Goal: Information Seeking & Learning: Learn about a topic

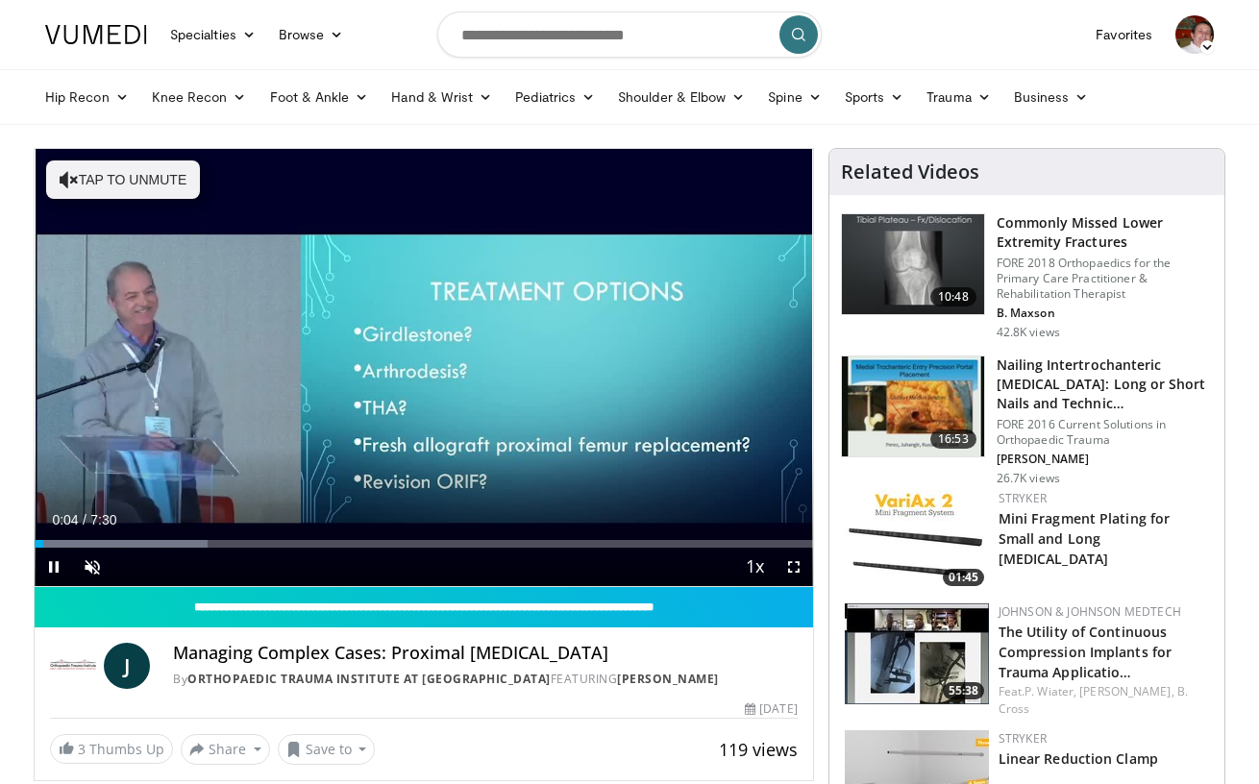
click at [791, 566] on span "Video Player" at bounding box center [794, 567] width 38 height 38
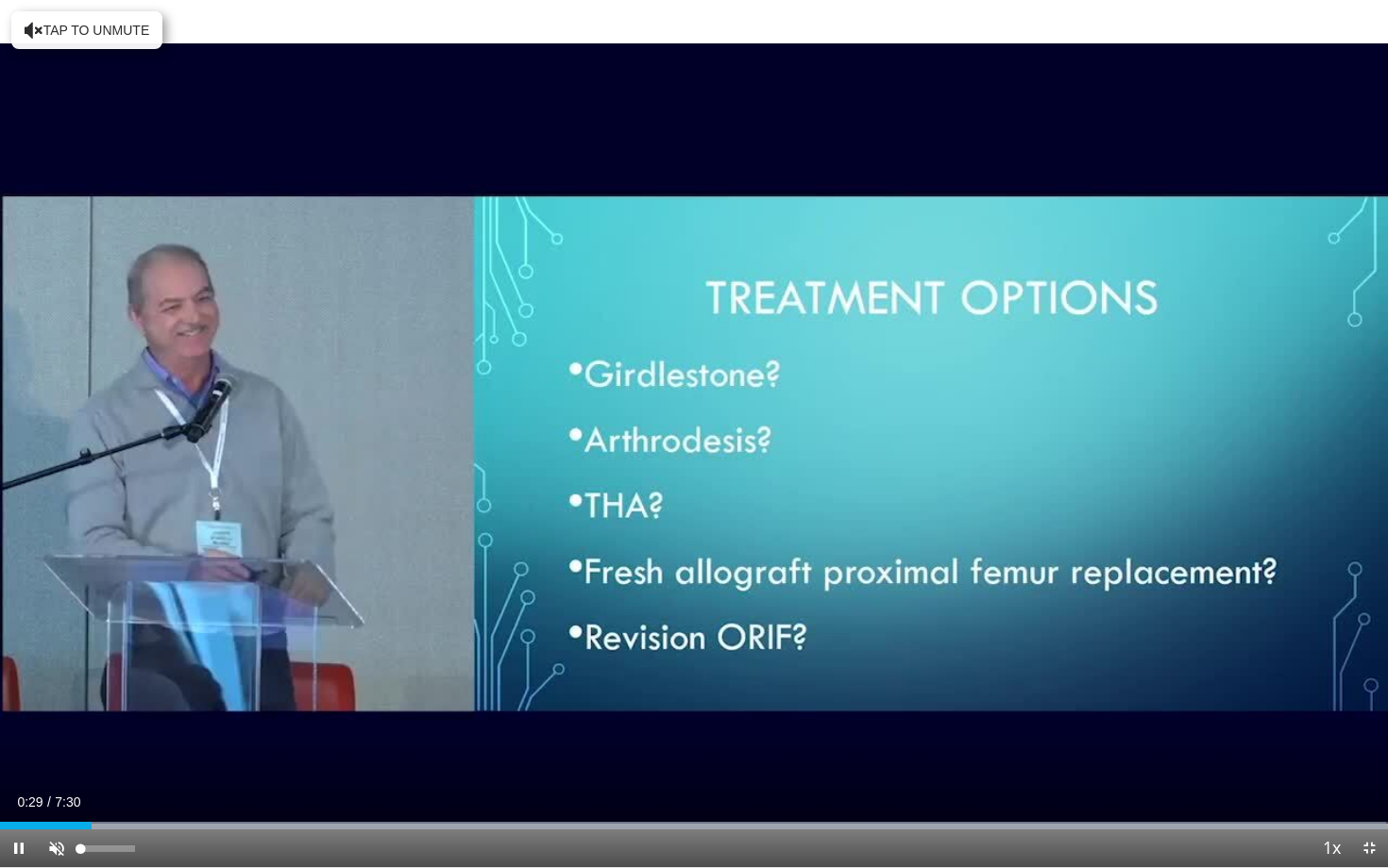
click at [55, 769] on span "Video Player" at bounding box center [56, 848] width 37 height 37
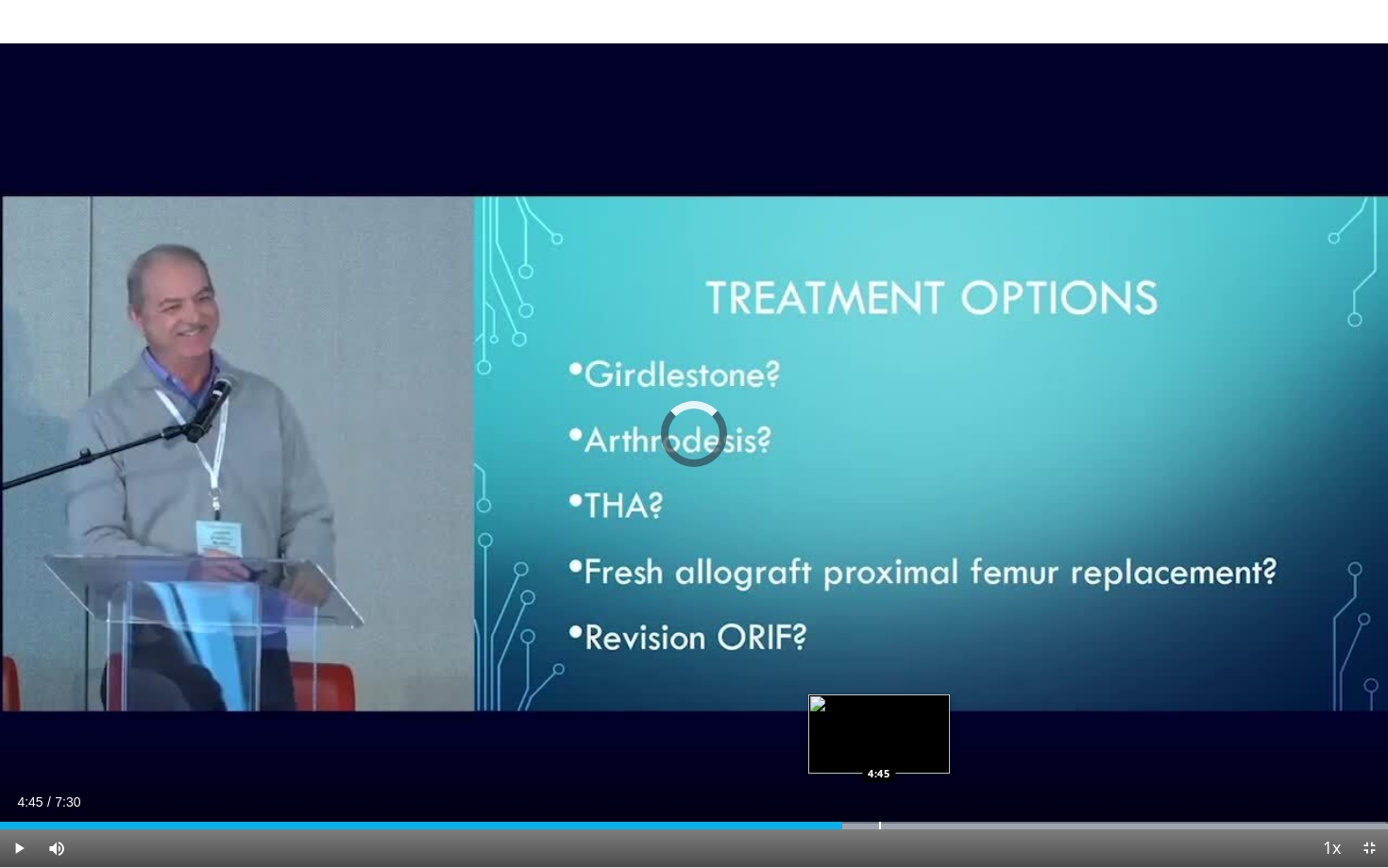
click at [879, 769] on div "Progress Bar" at bounding box center [880, 826] width 2 height 8
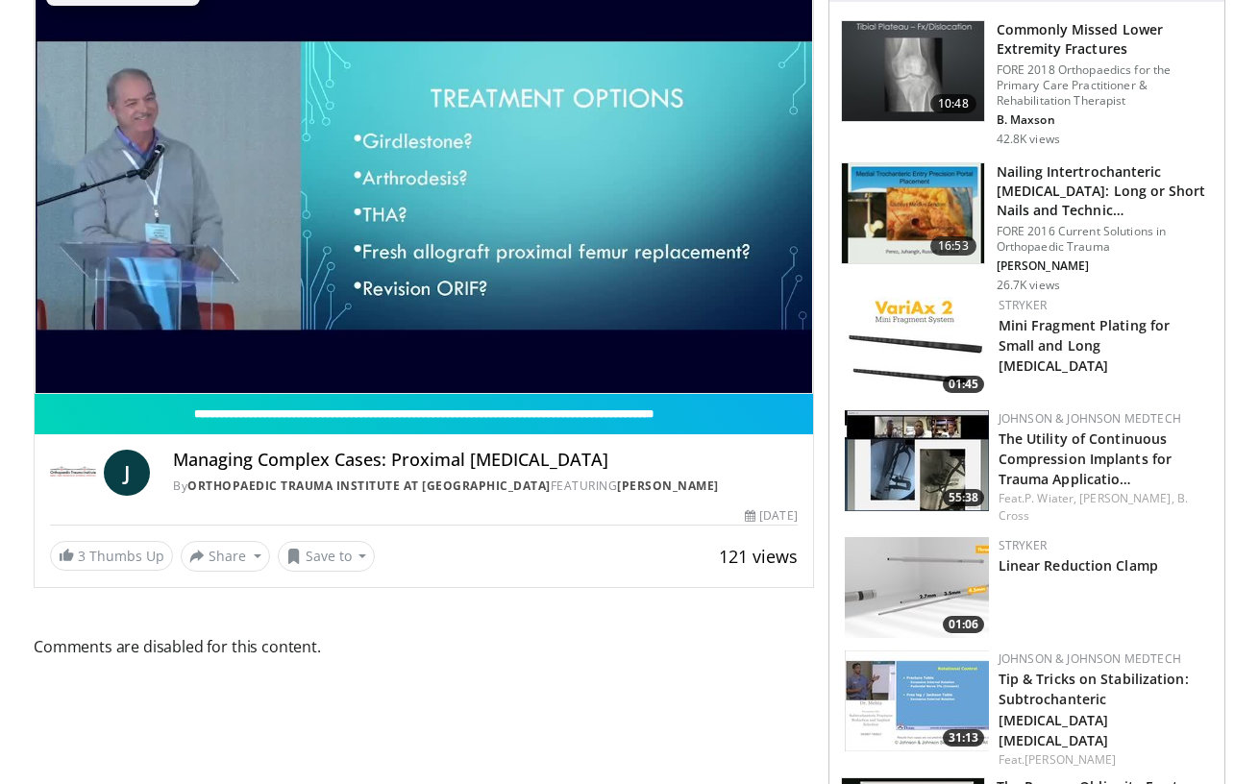
scroll to position [189, 0]
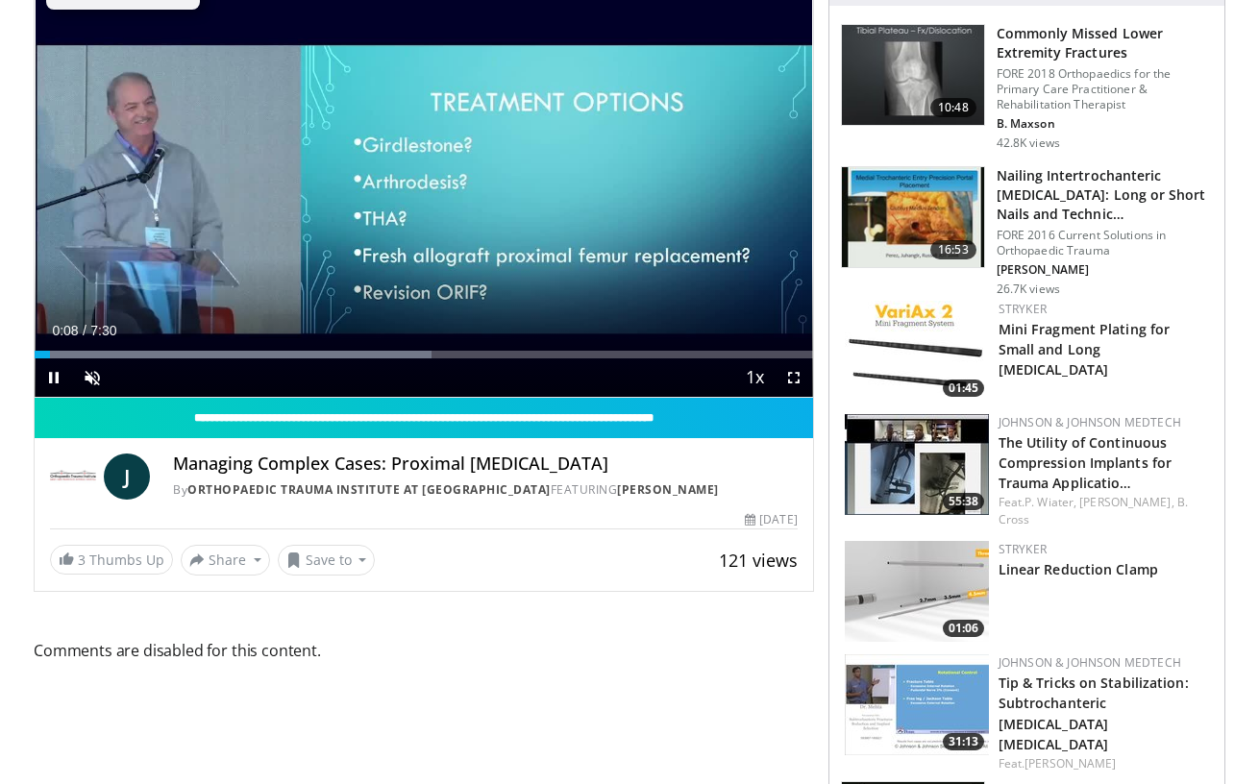
click at [790, 378] on span "Video Player" at bounding box center [794, 377] width 38 height 38
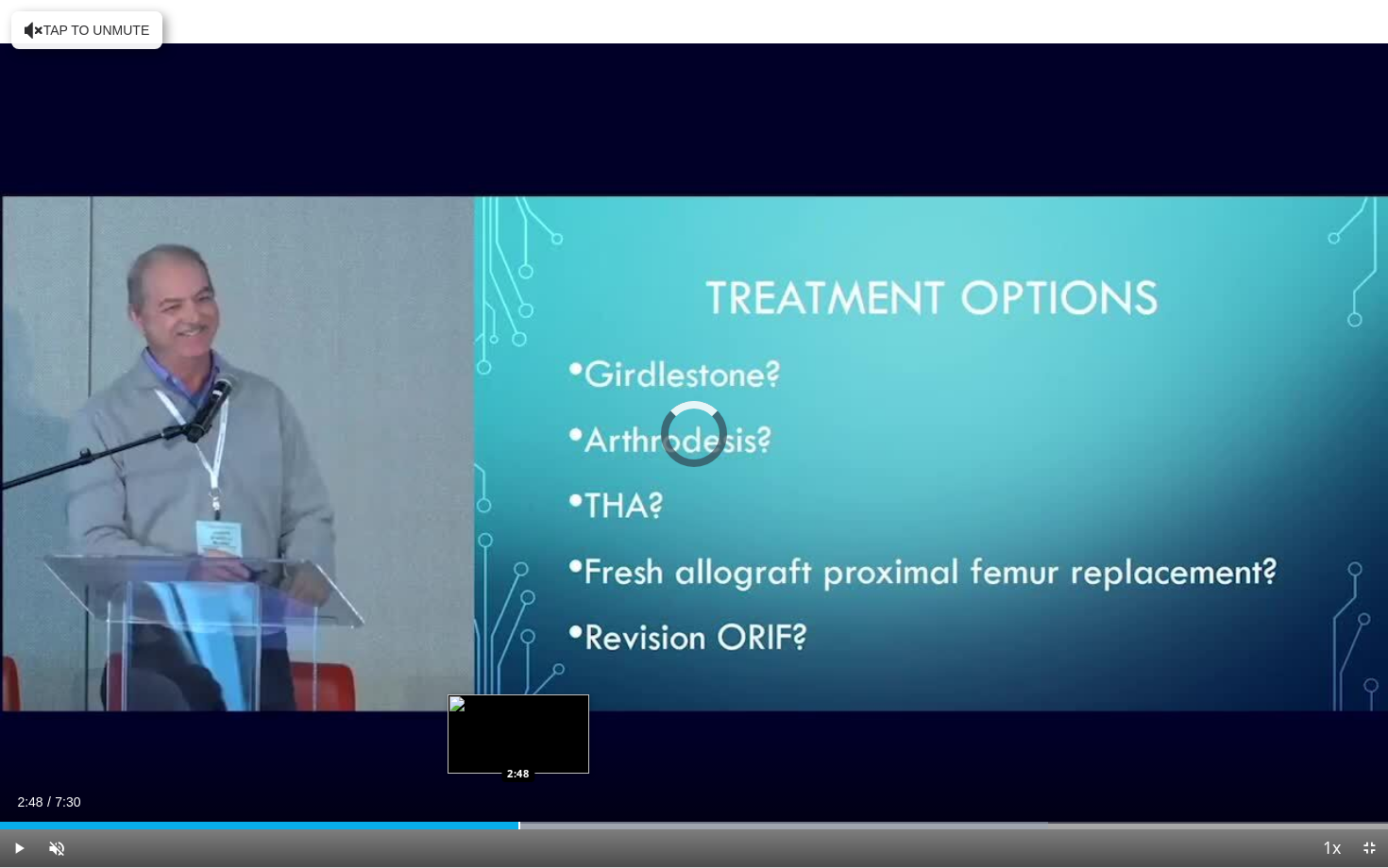
click at [519, 769] on div "Loaded : 75.48% 0:12 2:48" at bounding box center [694, 821] width 1388 height 18
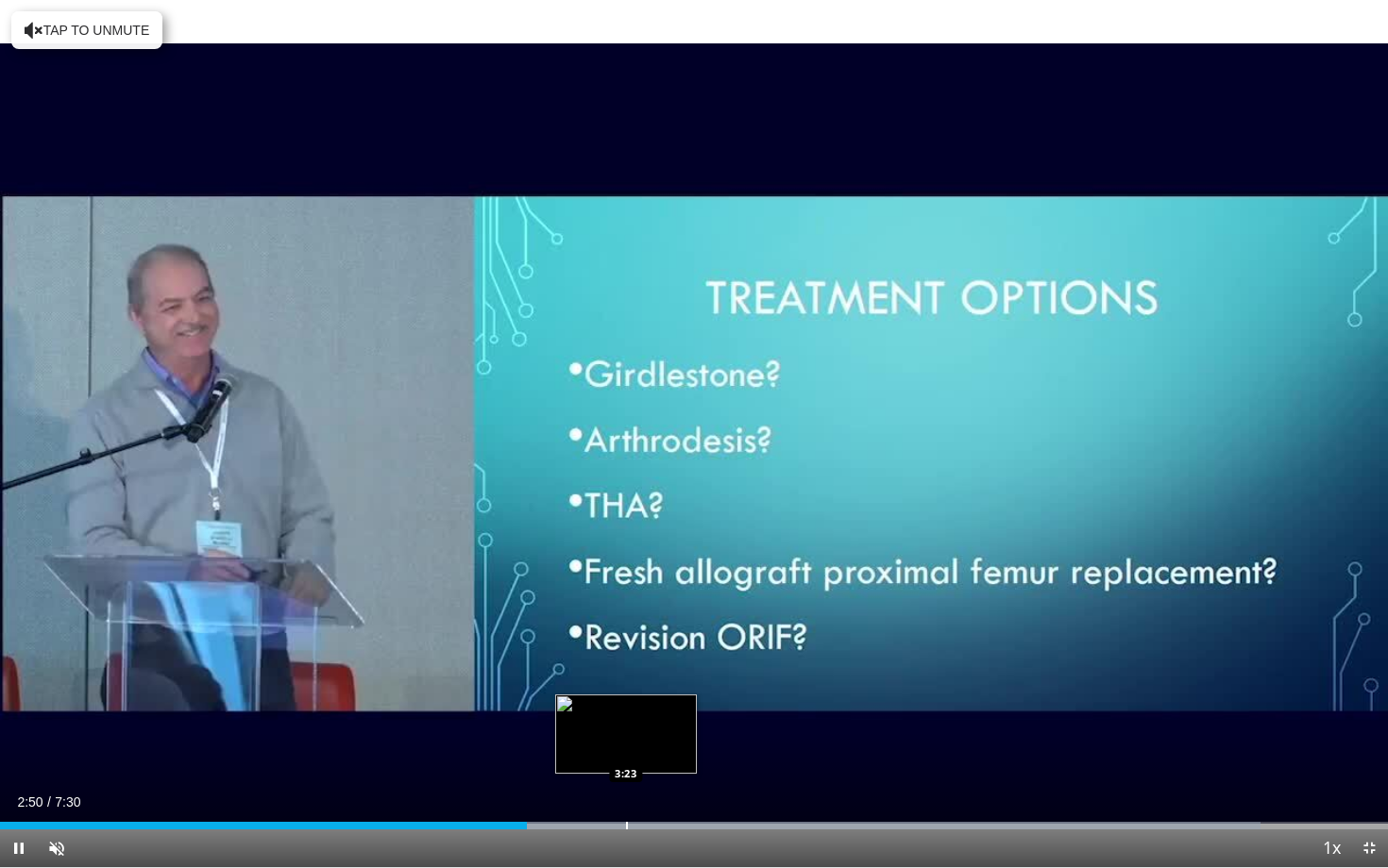
click at [626, 769] on div "Progress Bar" at bounding box center [627, 826] width 2 height 8
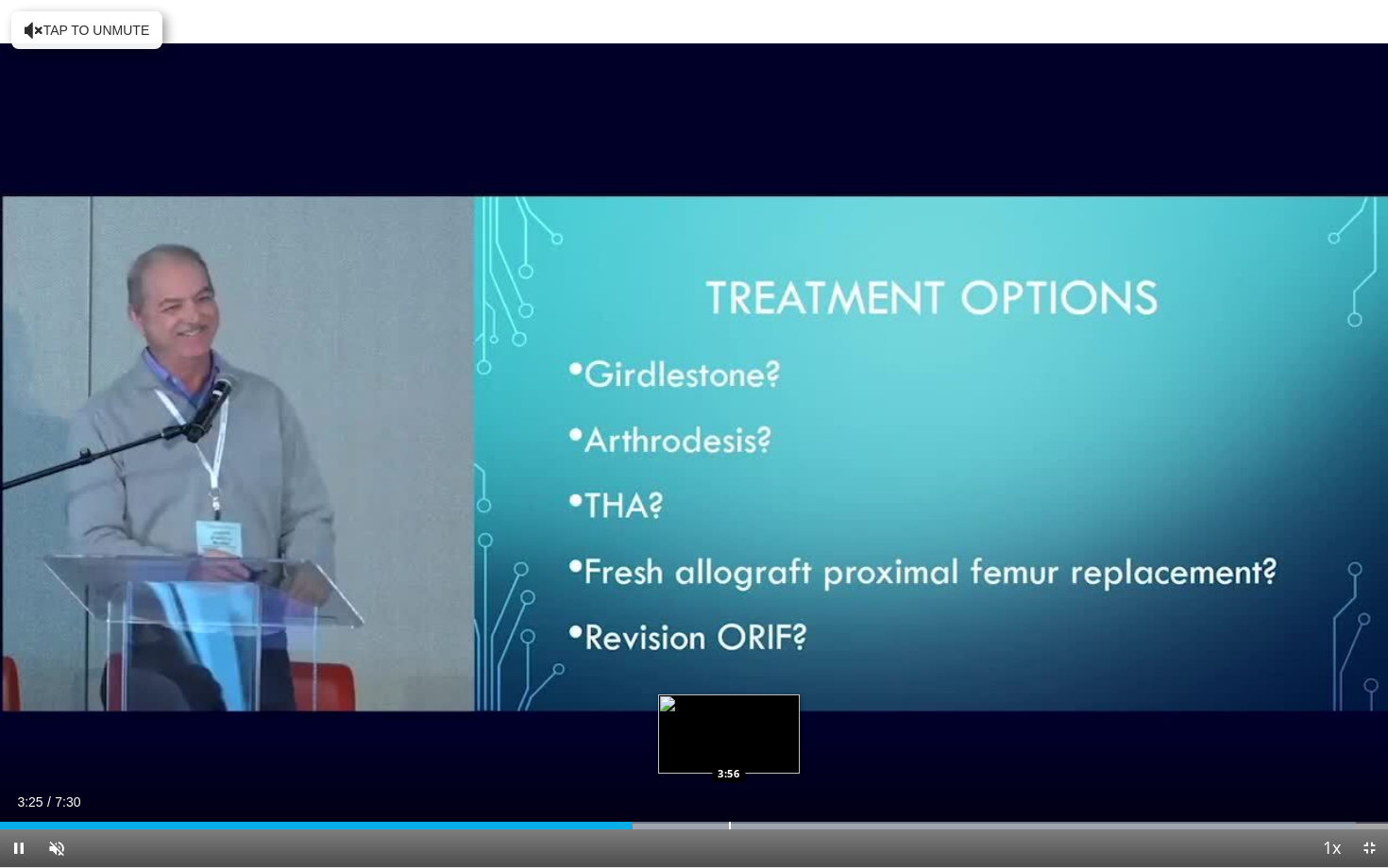
click at [729, 769] on div "Progress Bar" at bounding box center [730, 826] width 2 height 8
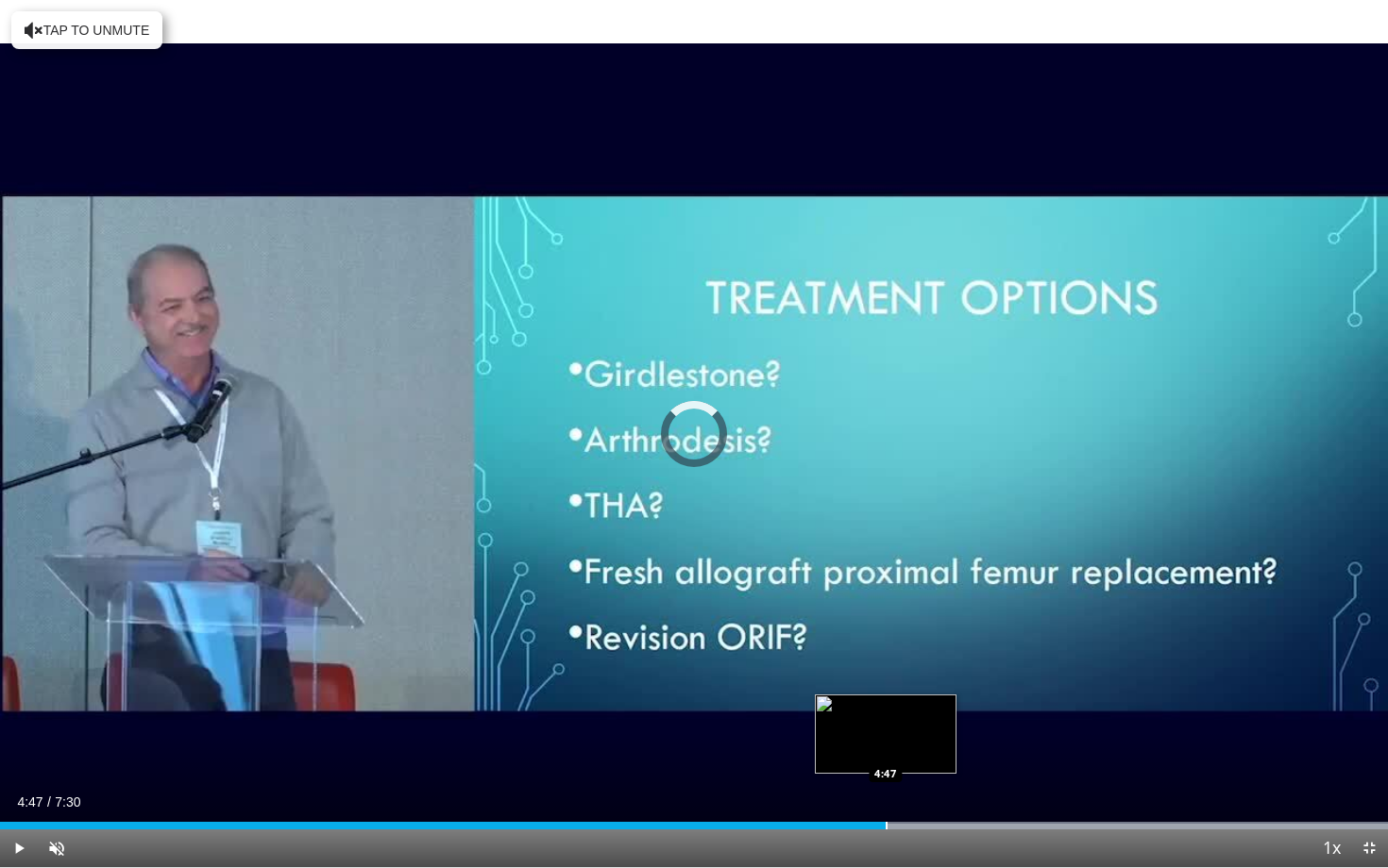
click at [885, 769] on div "Progress Bar" at bounding box center [886, 826] width 2 height 8
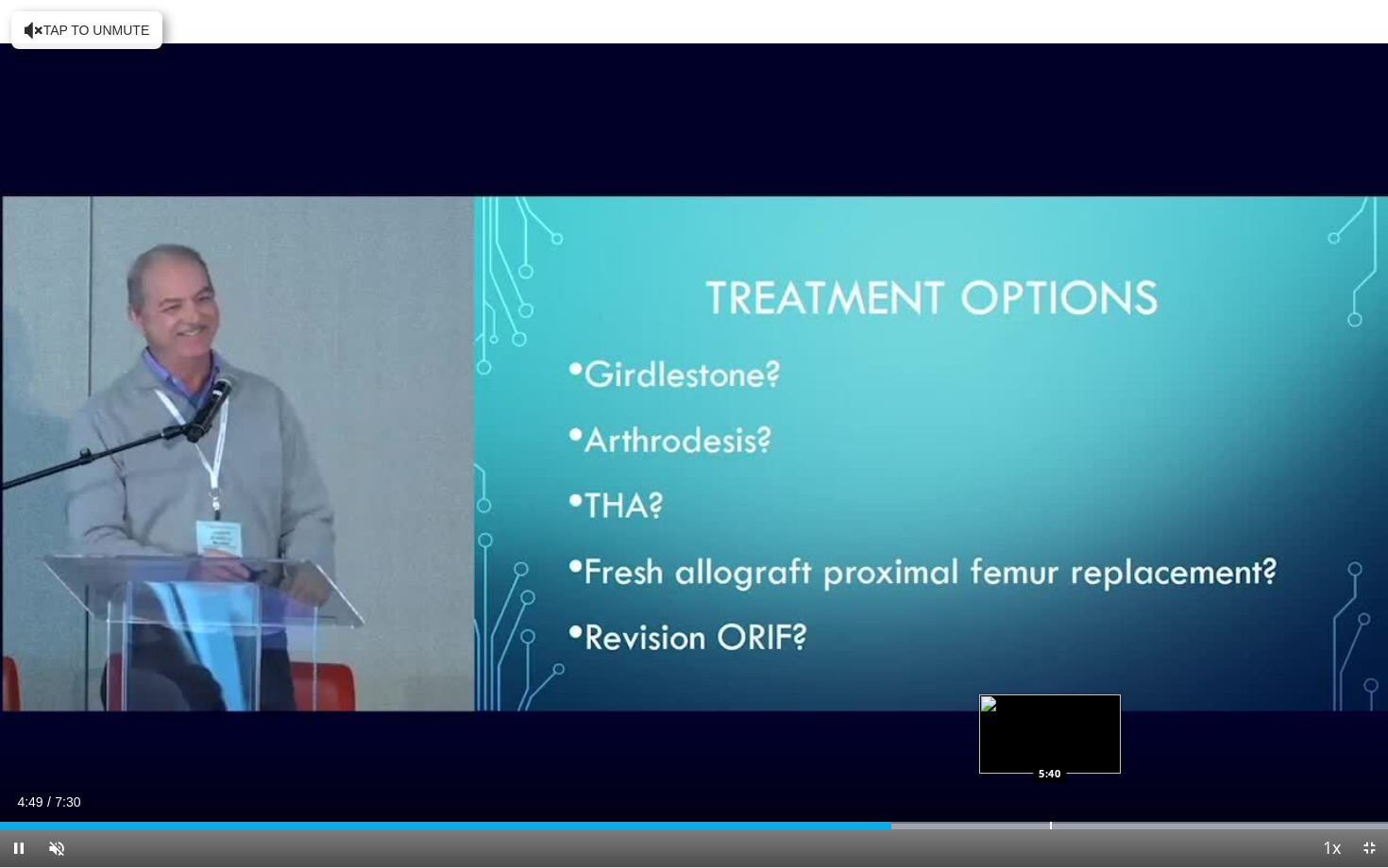
click at [1050, 769] on video-js "**********" at bounding box center [694, 434] width 1388 height 868
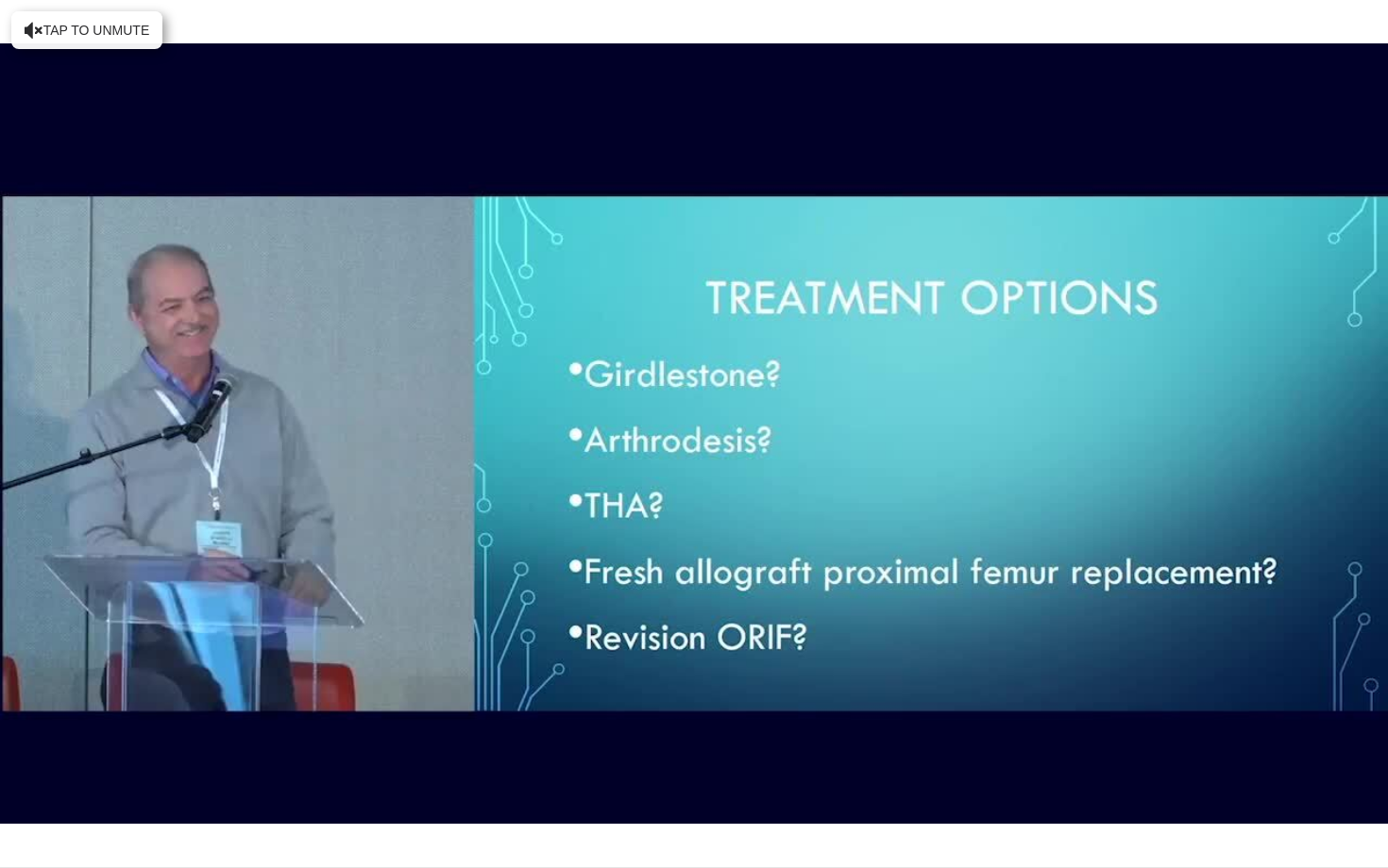
click at [1148, 769] on div "10 seconds Tap to unmute" at bounding box center [694, 433] width 1388 height 867
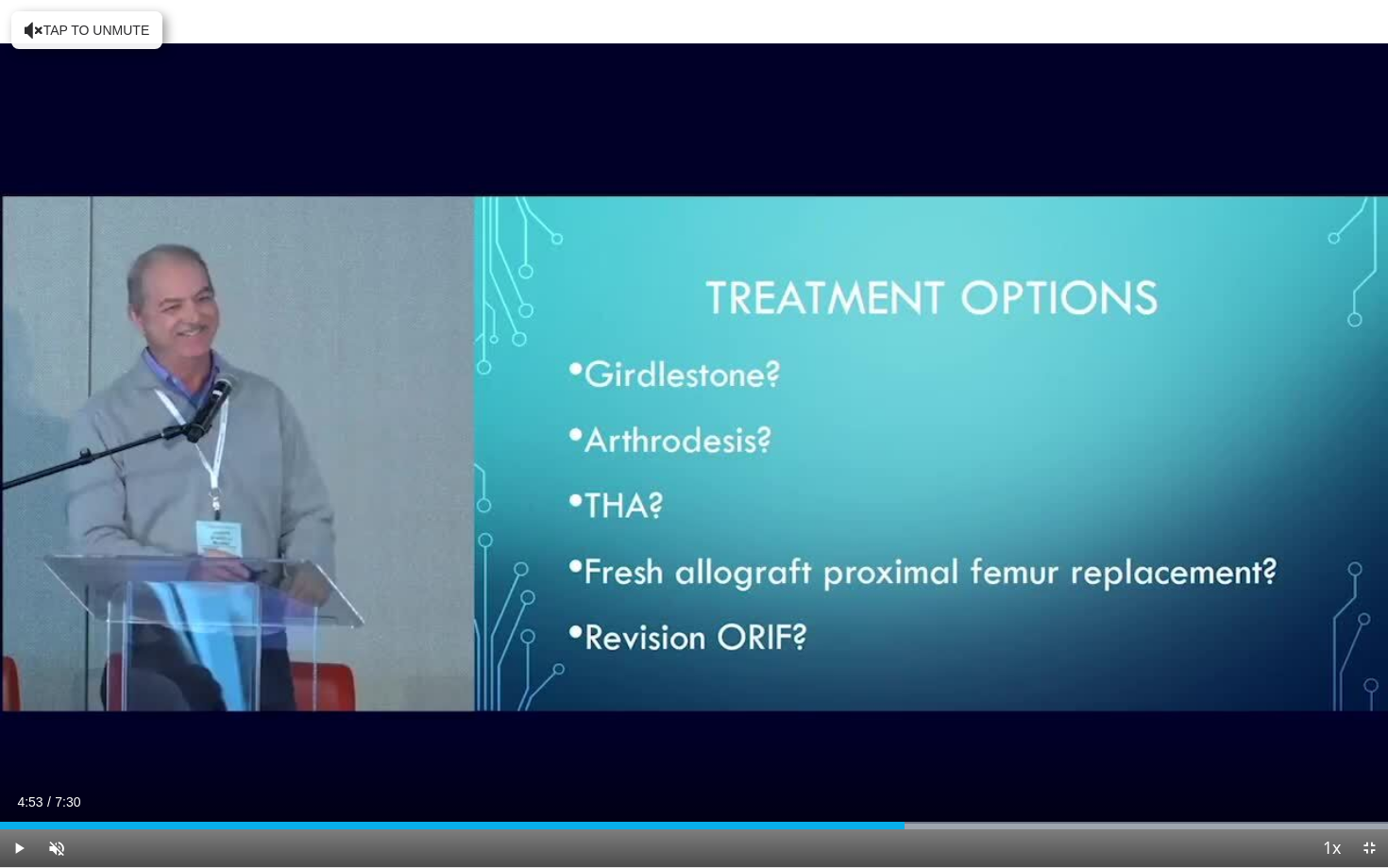
click at [1139, 769] on div "Current Time 4:53 / Duration 7:30 Play Skip Backward Skip Forward Unmute Loaded…" at bounding box center [694, 848] width 1388 height 37
click at [1130, 769] on div "Progress Bar" at bounding box center [1131, 826] width 2 height 8
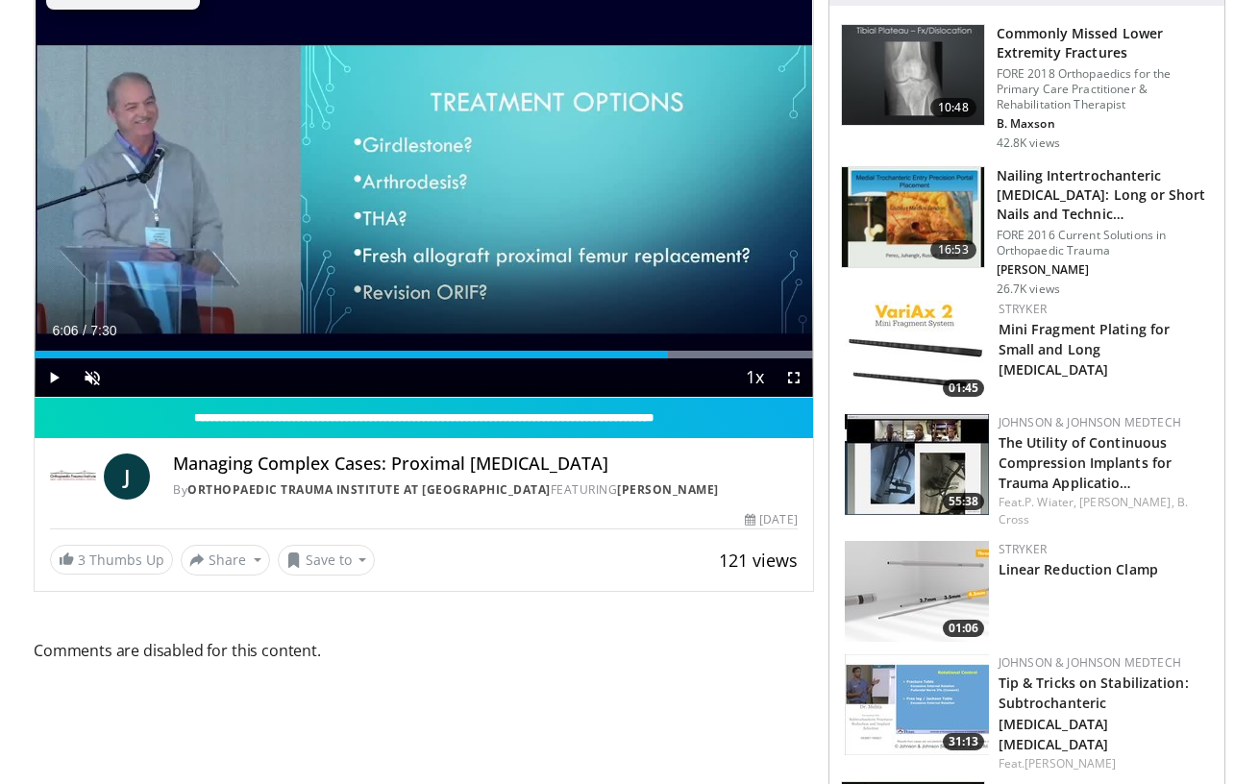
click at [682, 489] on link "Joseph Borrelli" at bounding box center [668, 489] width 102 height 16
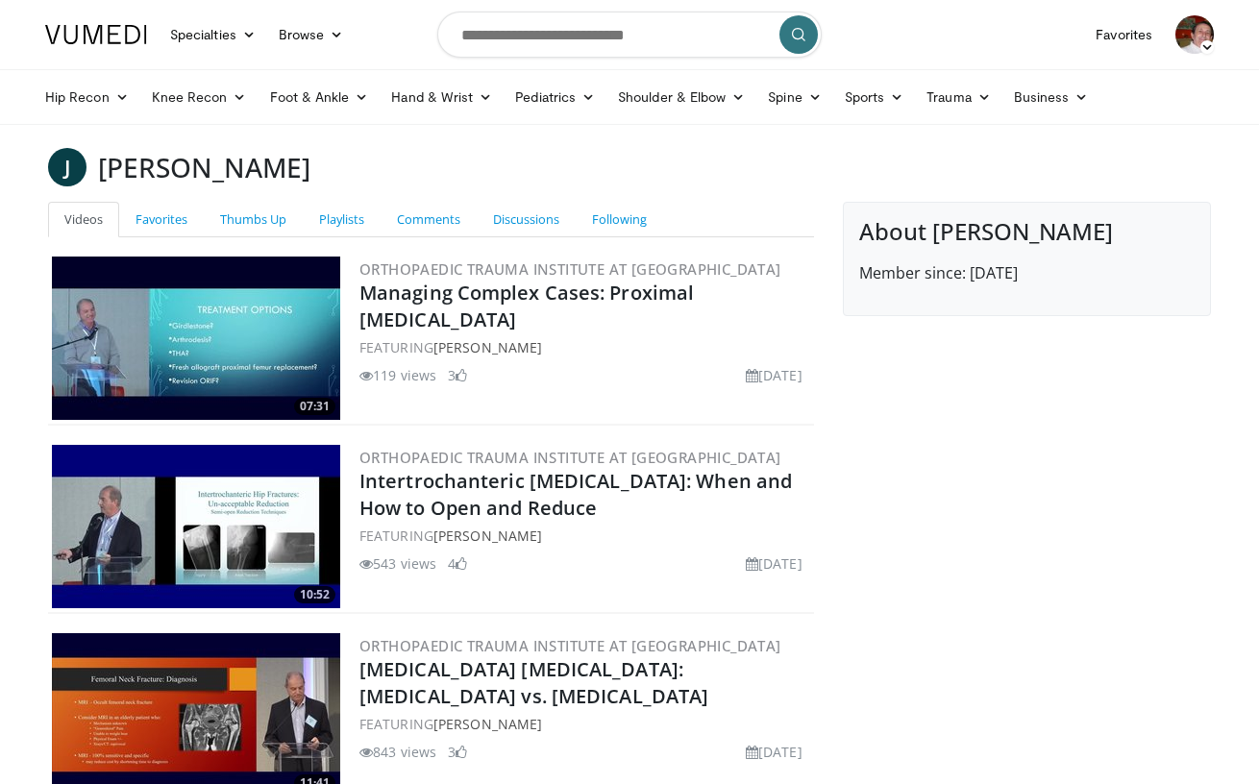
click at [128, 534] on img at bounding box center [196, 526] width 288 height 163
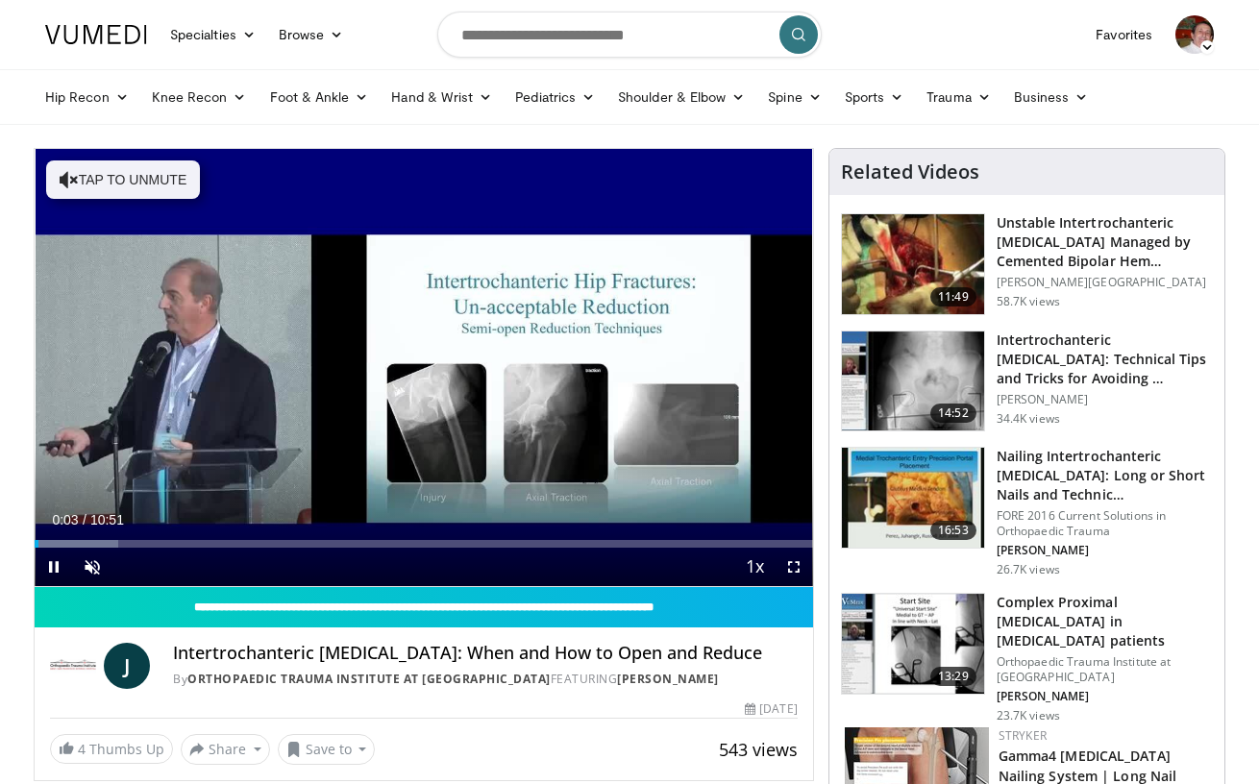
click at [796, 565] on span "Video Player" at bounding box center [794, 567] width 38 height 38
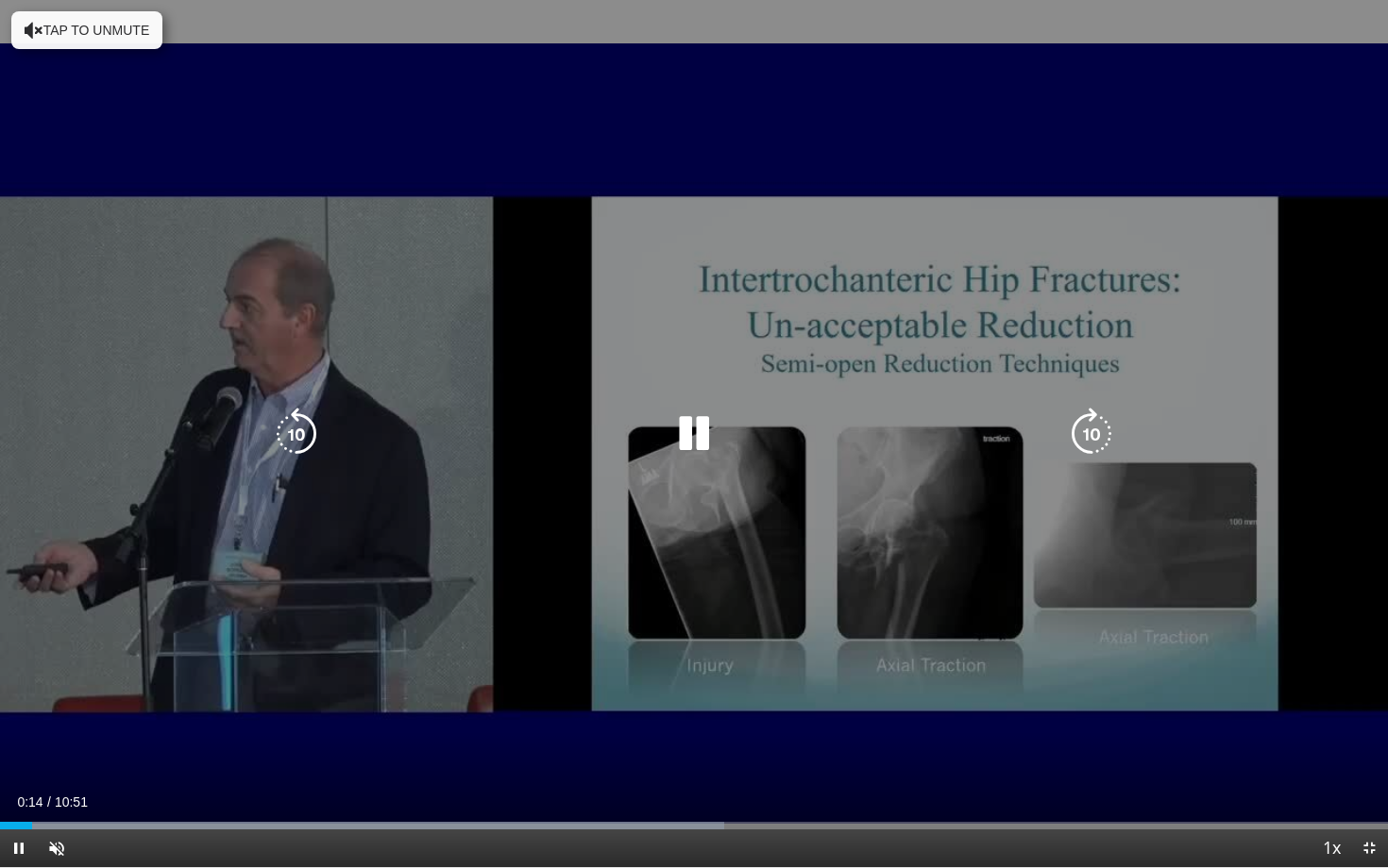
click at [950, 748] on div "10 seconds Tap to unmute" at bounding box center [694, 433] width 1388 height 867
click at [700, 427] on icon "Video Player" at bounding box center [694, 434] width 53 height 53
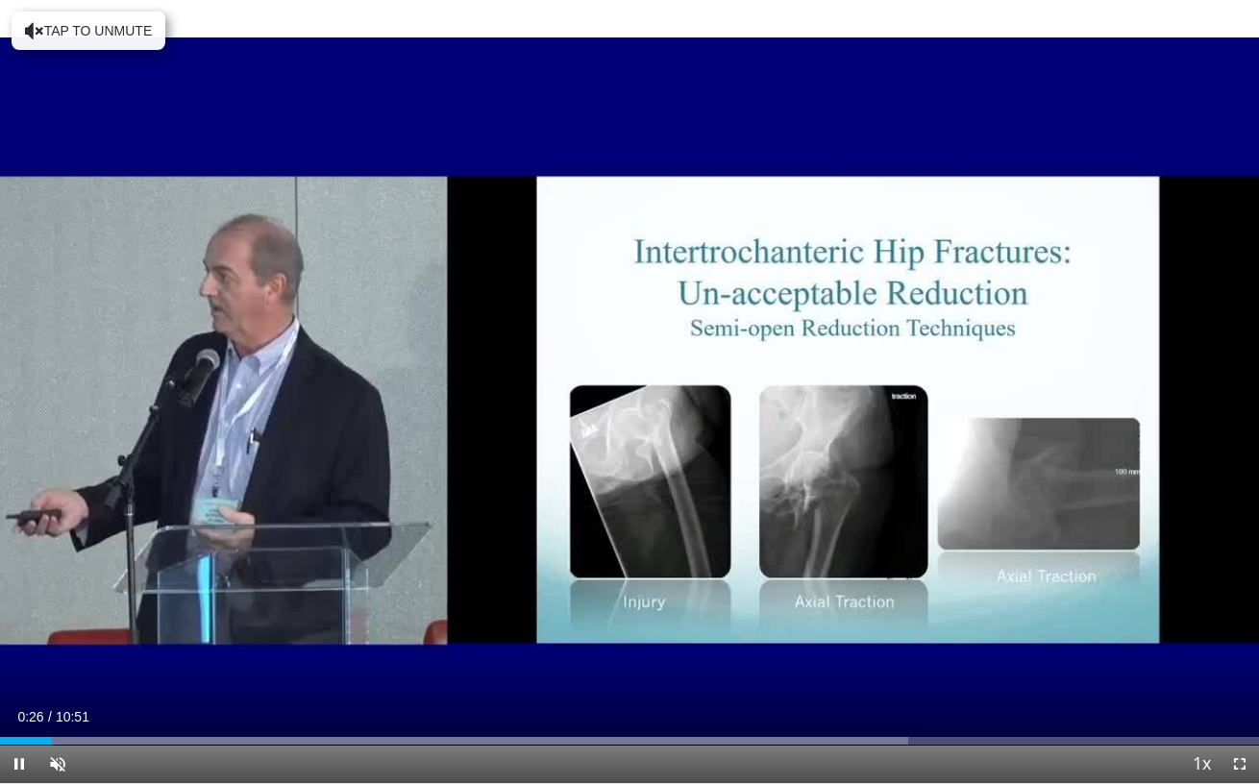
scroll to position [26, 0]
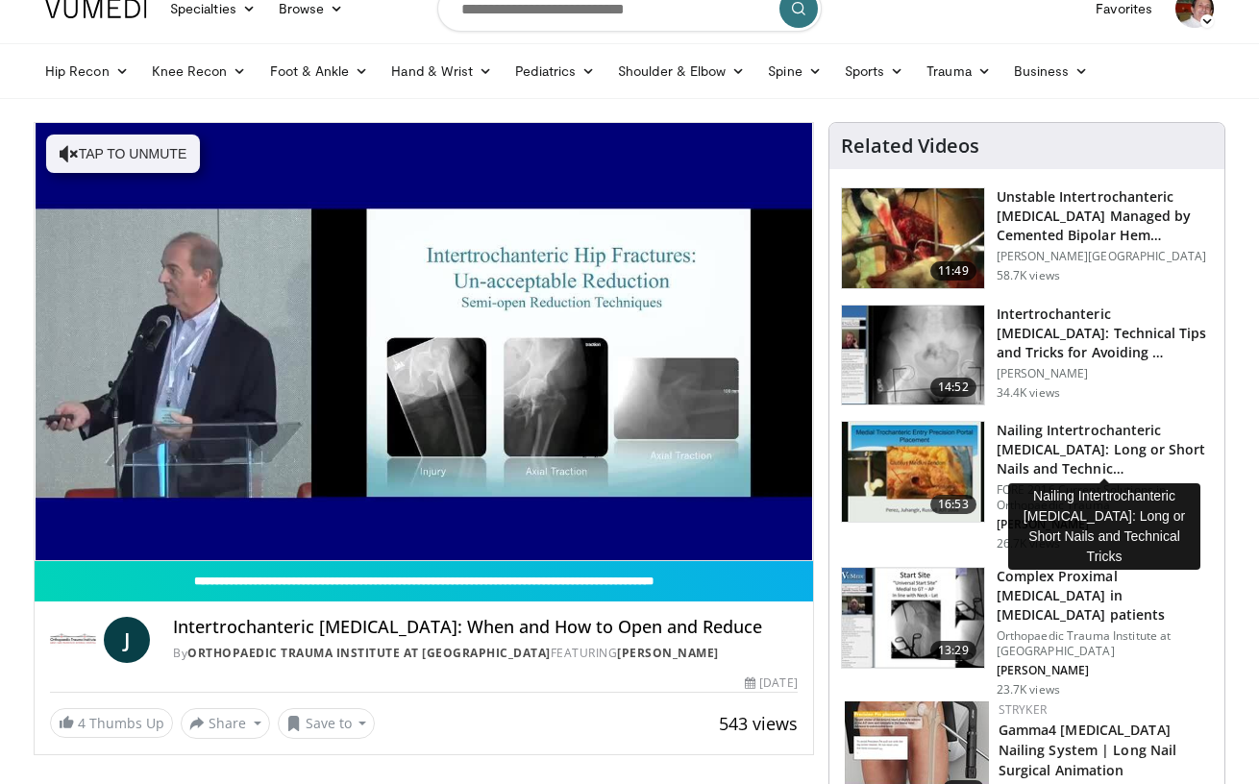
click at [1093, 446] on h3 "Nailing Intertrochanteric Fractures: Long or Short Nails and Technic…" at bounding box center [1105, 450] width 216 height 58
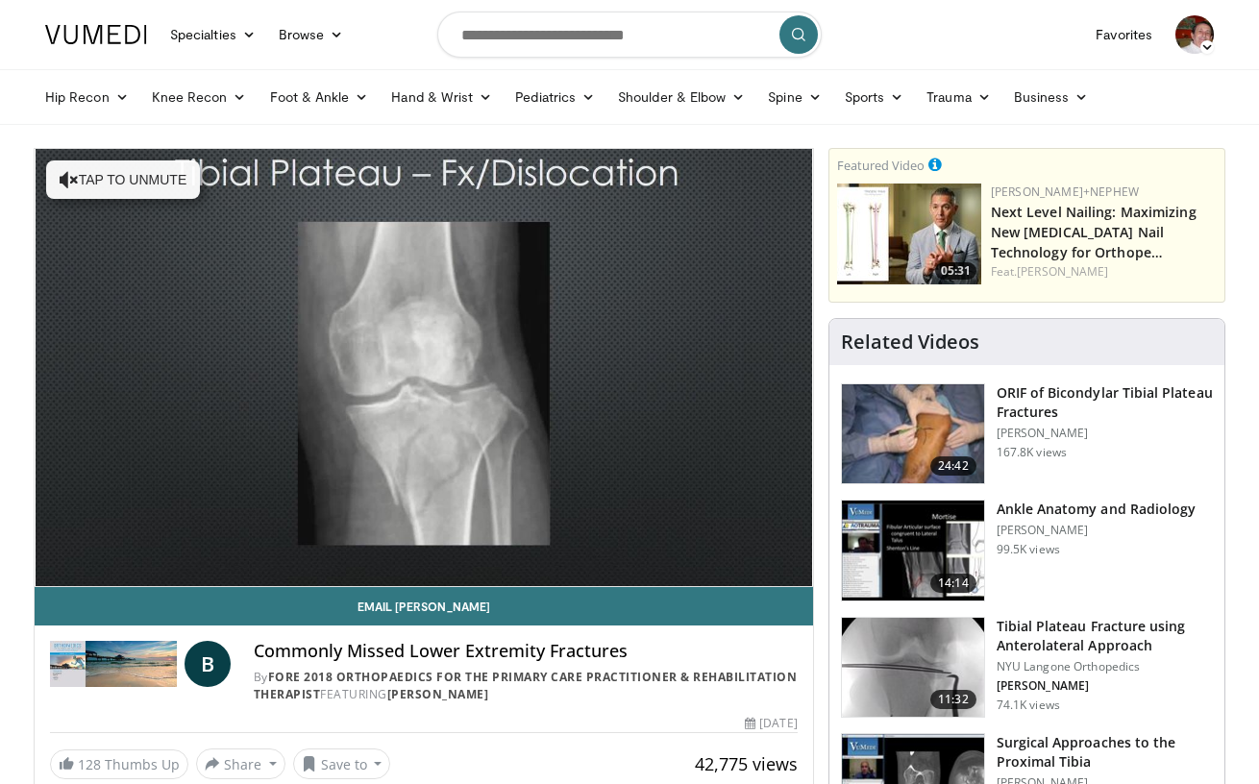
click at [1055, 647] on h3 "Tibial Plateau Fracture using Anterolateral Approach" at bounding box center [1105, 636] width 216 height 38
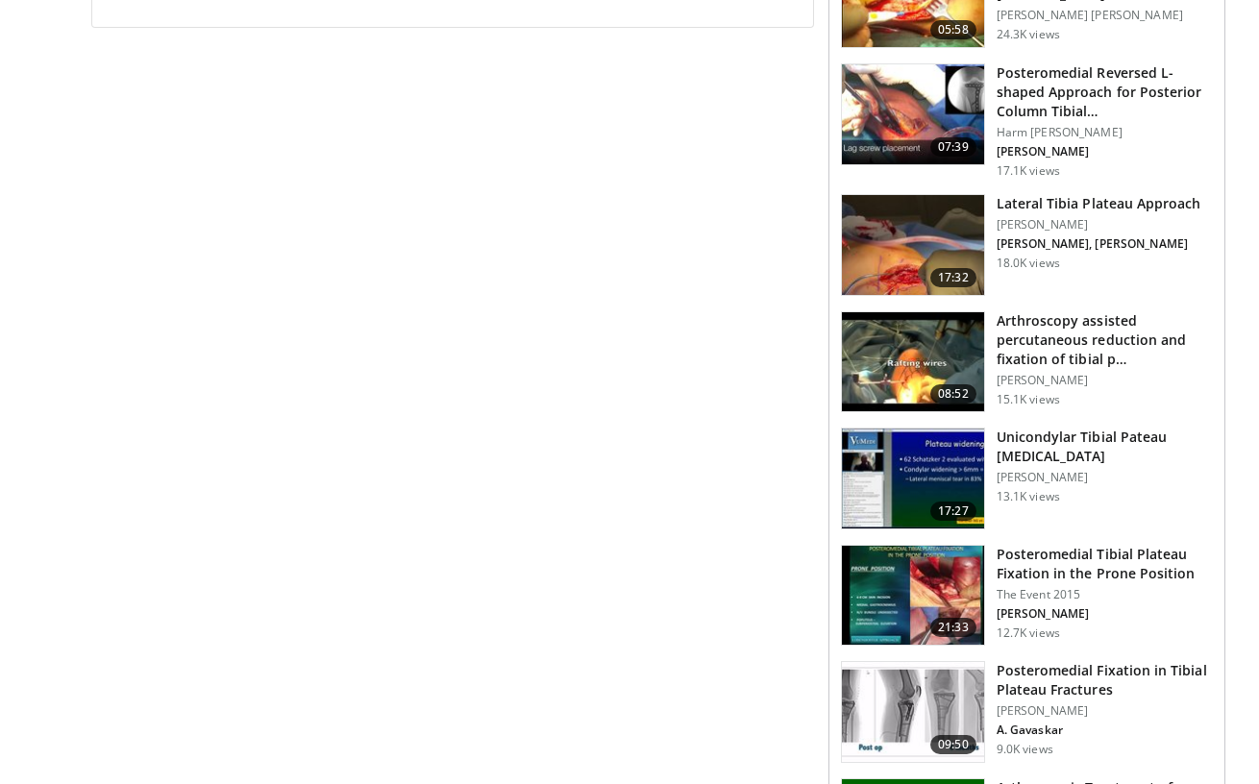
scroll to position [1009, 0]
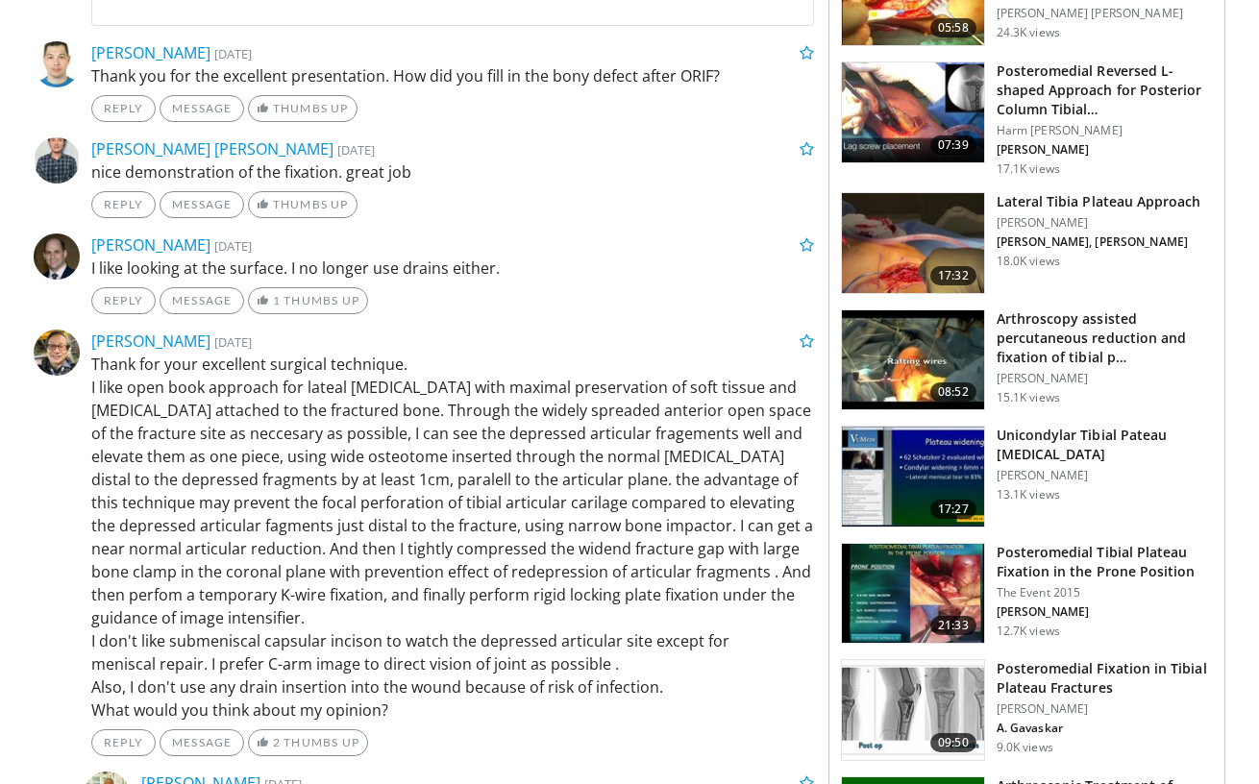
click at [586, 480] on p "Thank for your excellent surgical technique. I don't like submeniscal capsular …" at bounding box center [452, 537] width 723 height 369
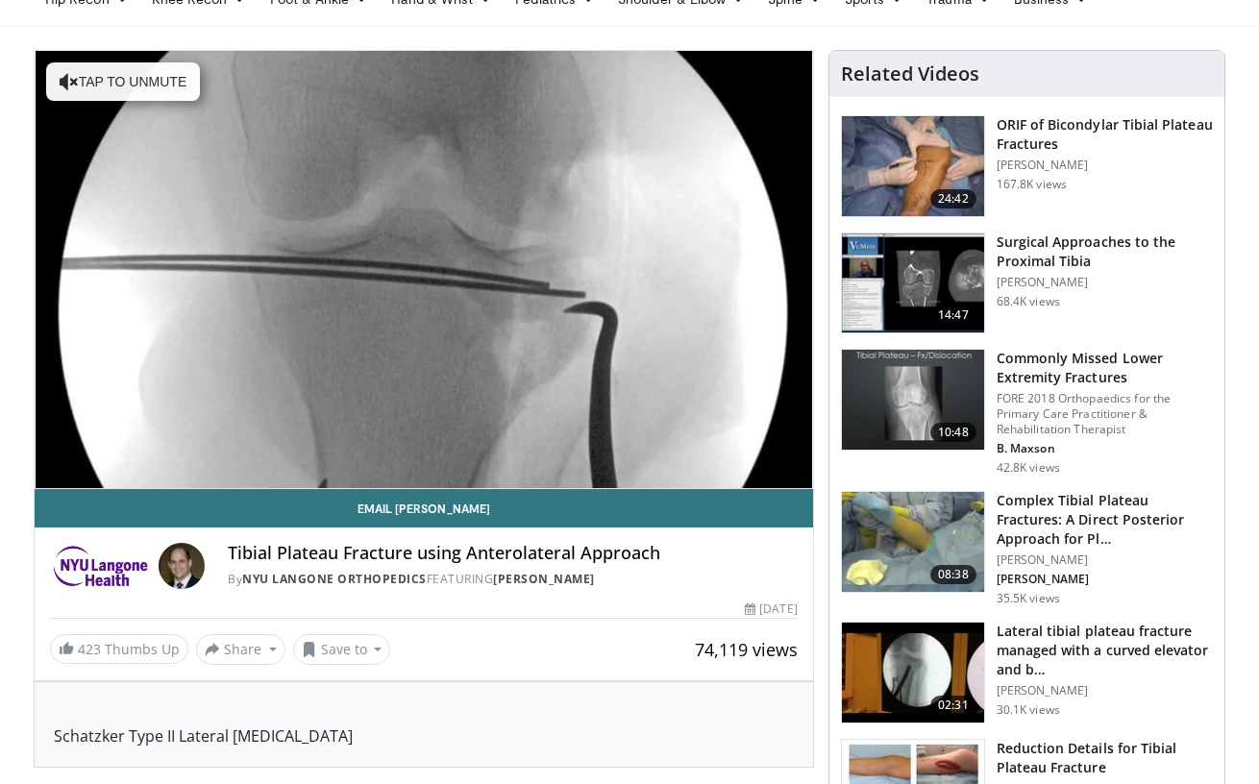
scroll to position [113, 0]
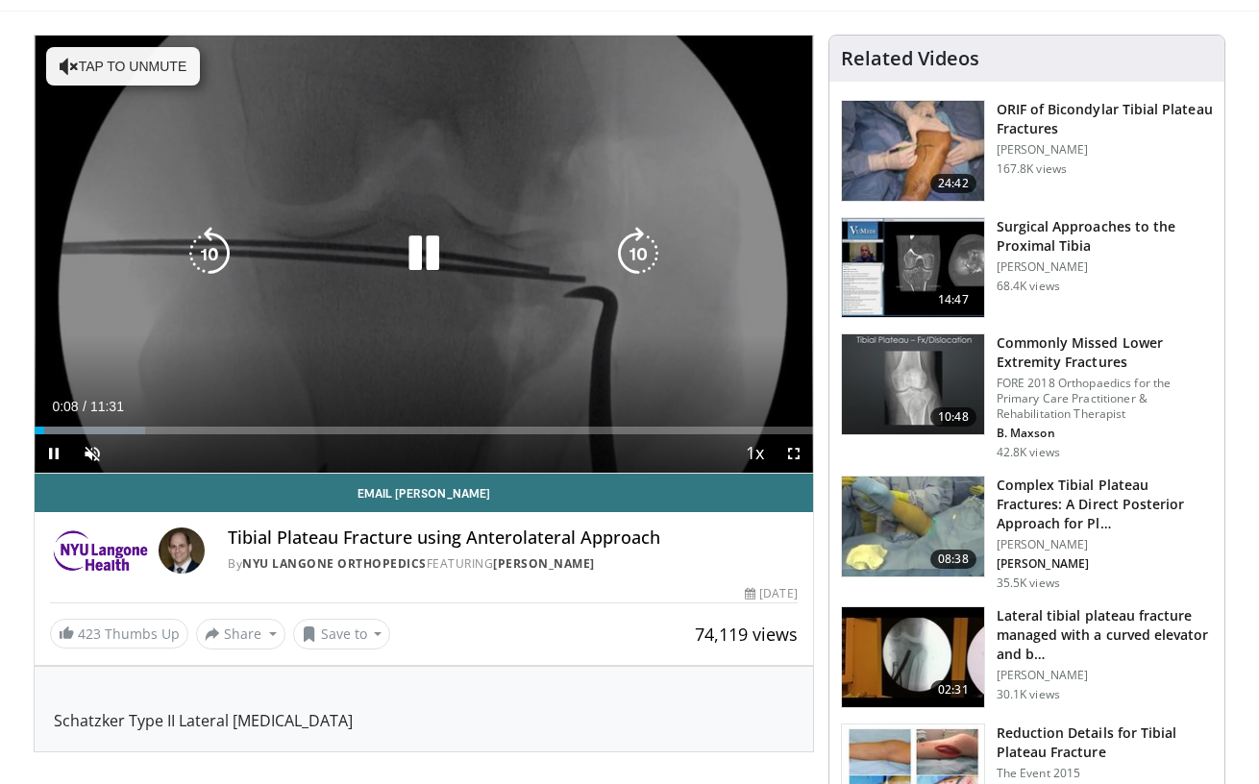
click at [550, 350] on div "10 seconds Tap to unmute" at bounding box center [424, 254] width 778 height 437
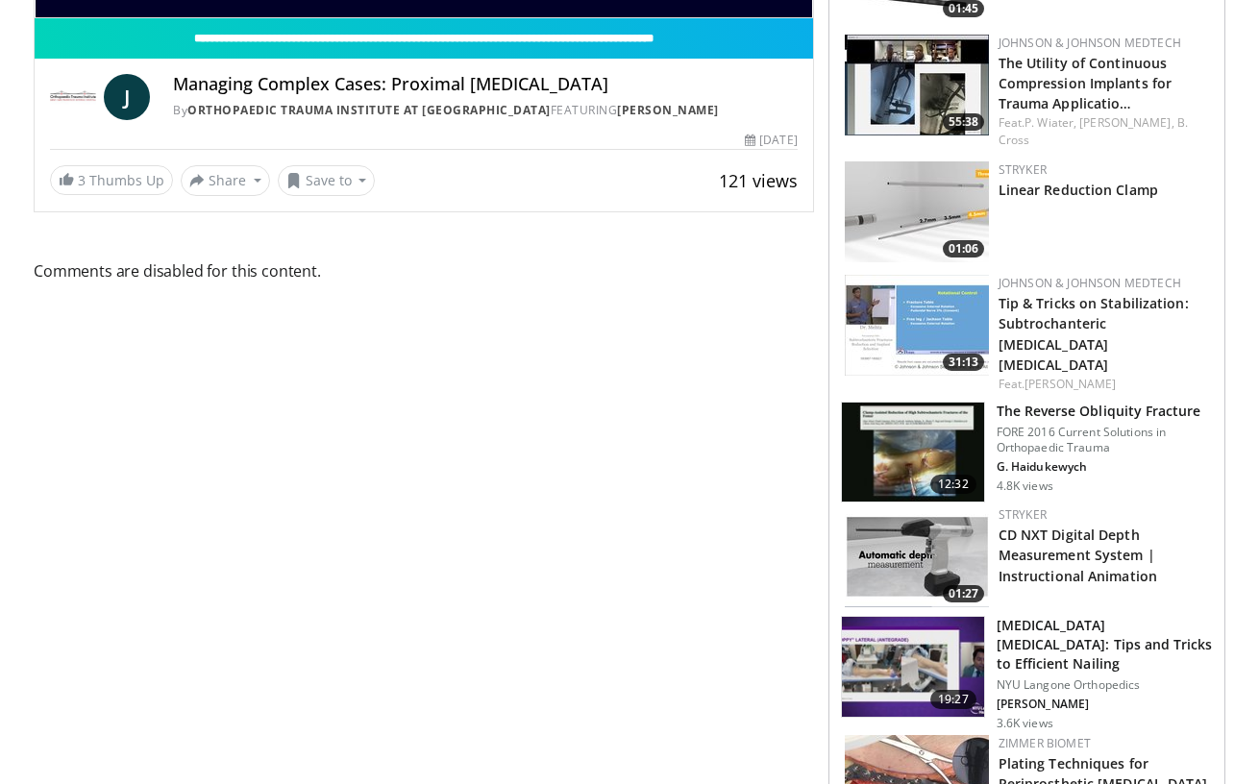
scroll to position [562, 0]
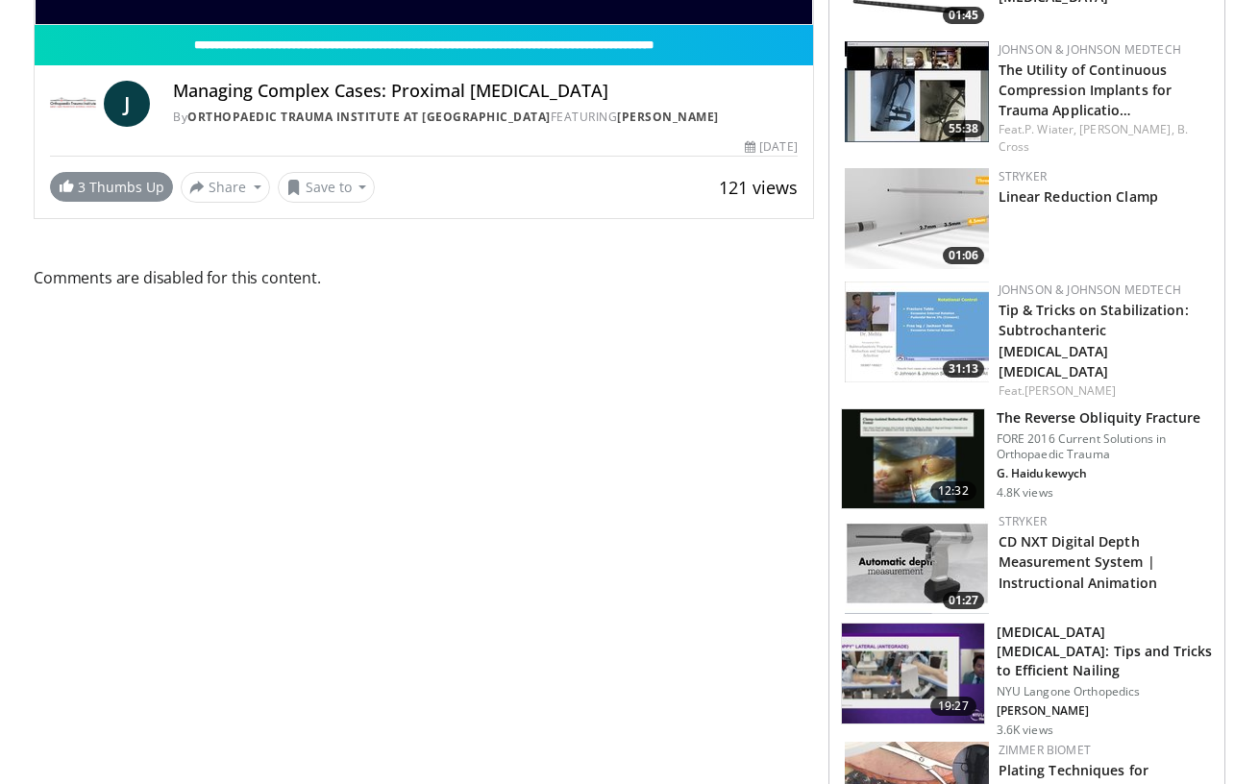
click at [120, 186] on link "3 Thumbs Up" at bounding box center [111, 187] width 123 height 30
click at [936, 105] on img at bounding box center [917, 91] width 144 height 101
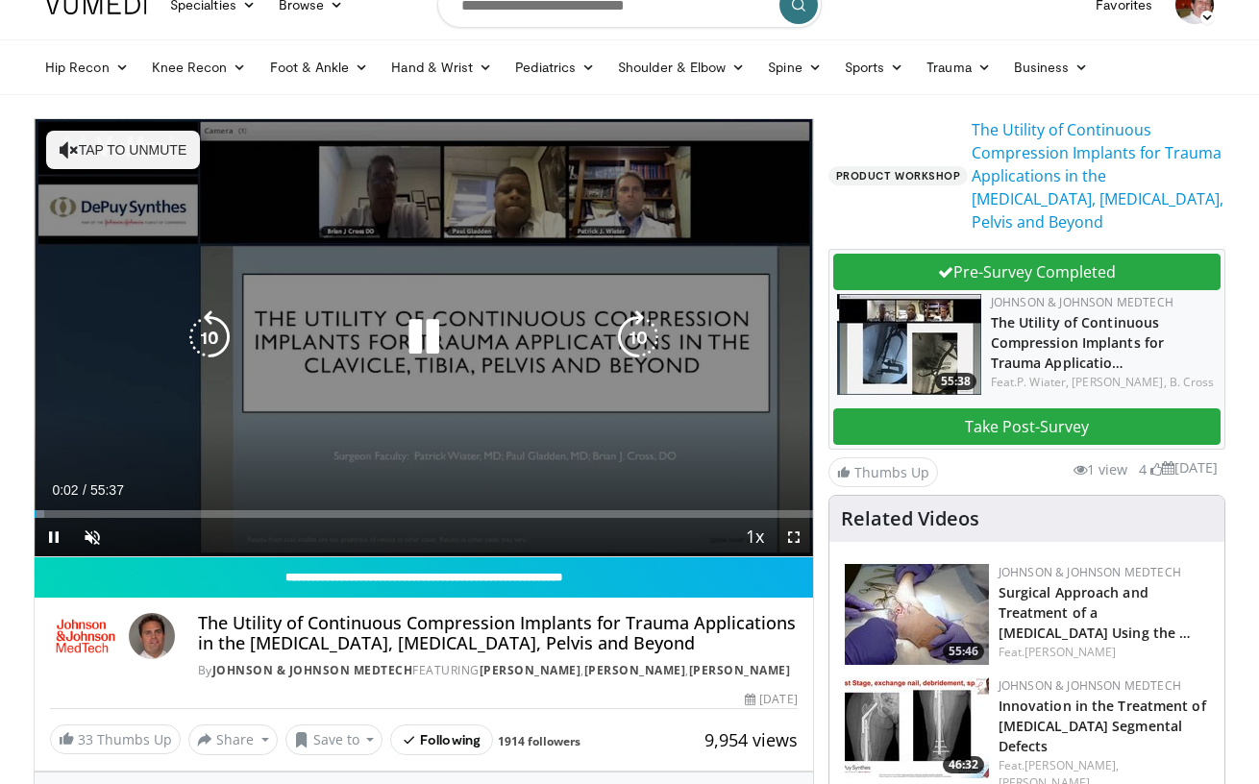
scroll to position [36, 0]
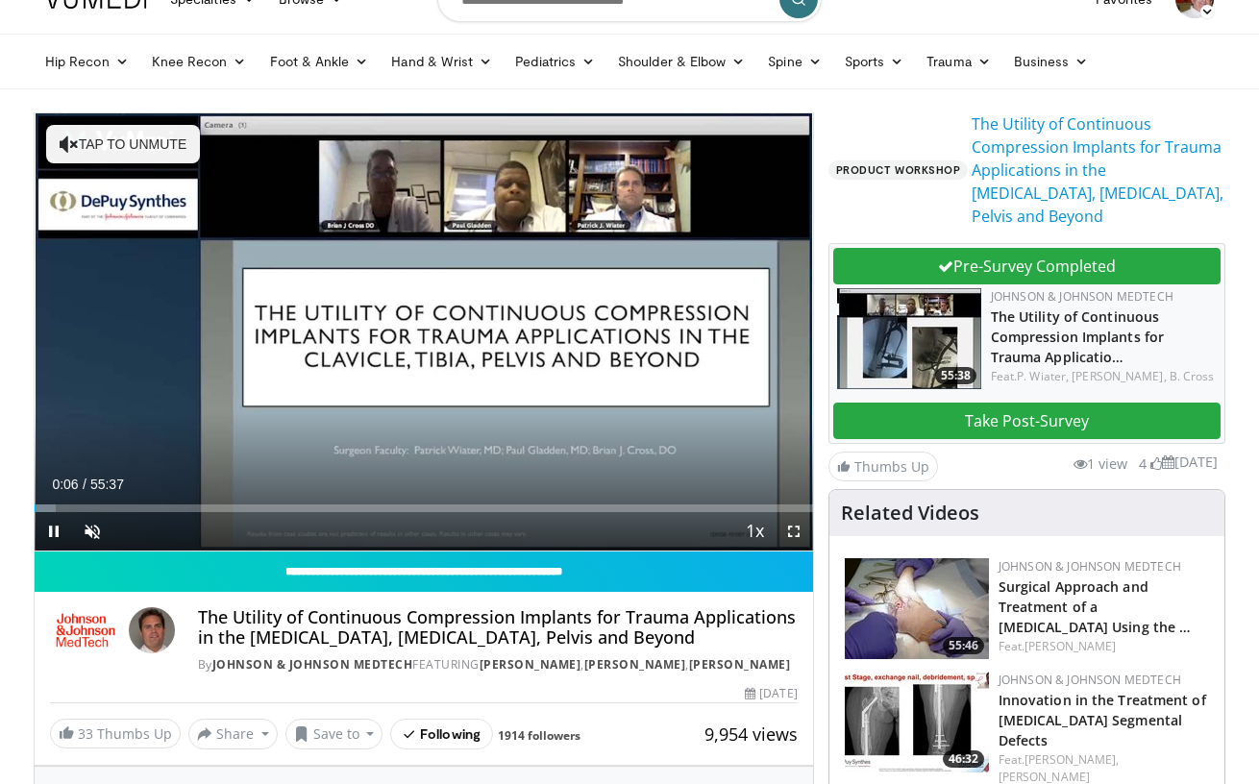
click at [794, 531] on span "Video Player" at bounding box center [794, 531] width 38 height 38
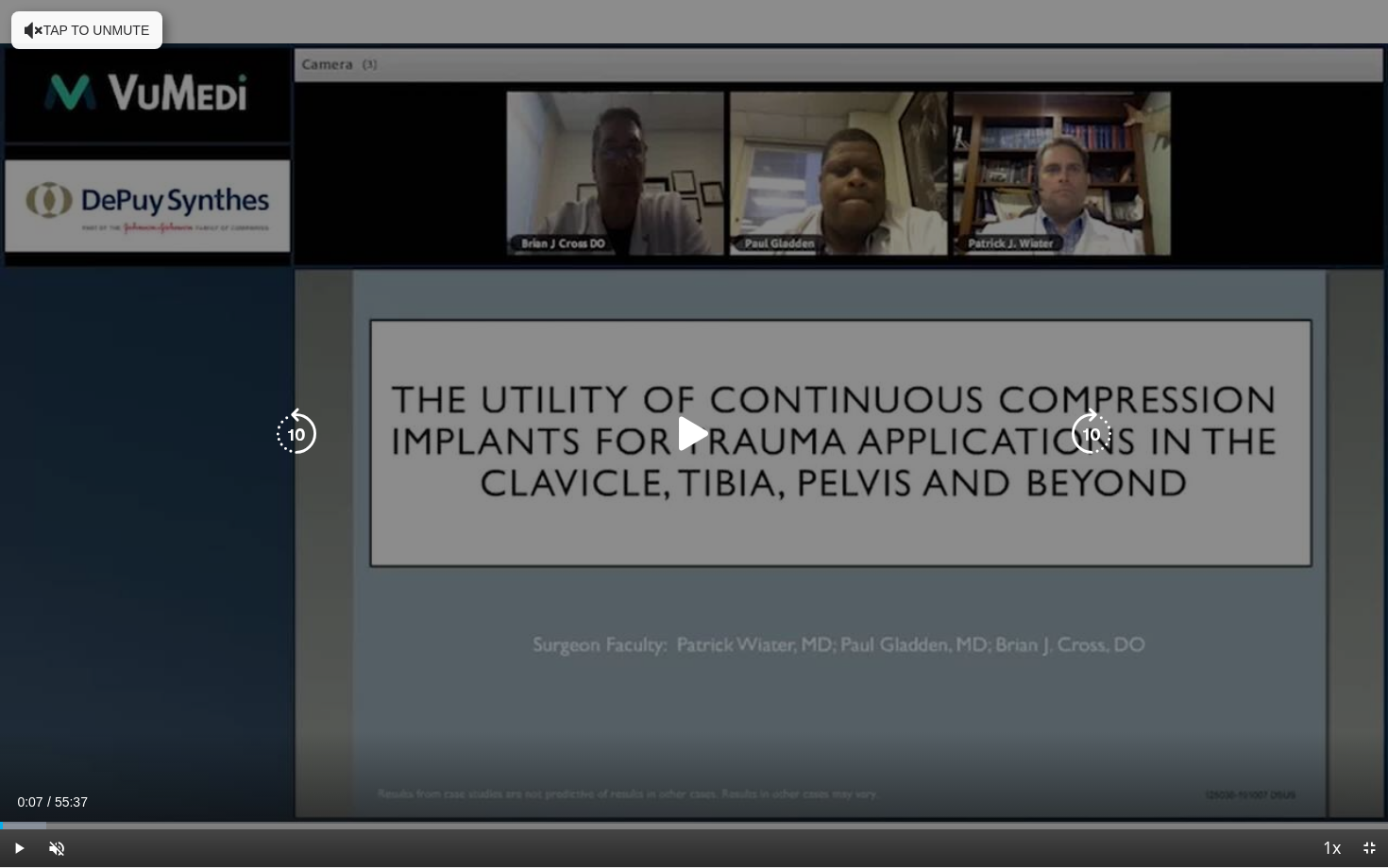
click at [883, 559] on div "10 seconds Tap to unmute" at bounding box center [694, 433] width 1388 height 867
click at [1113, 678] on div "10 seconds Tap to unmute" at bounding box center [694, 433] width 1388 height 867
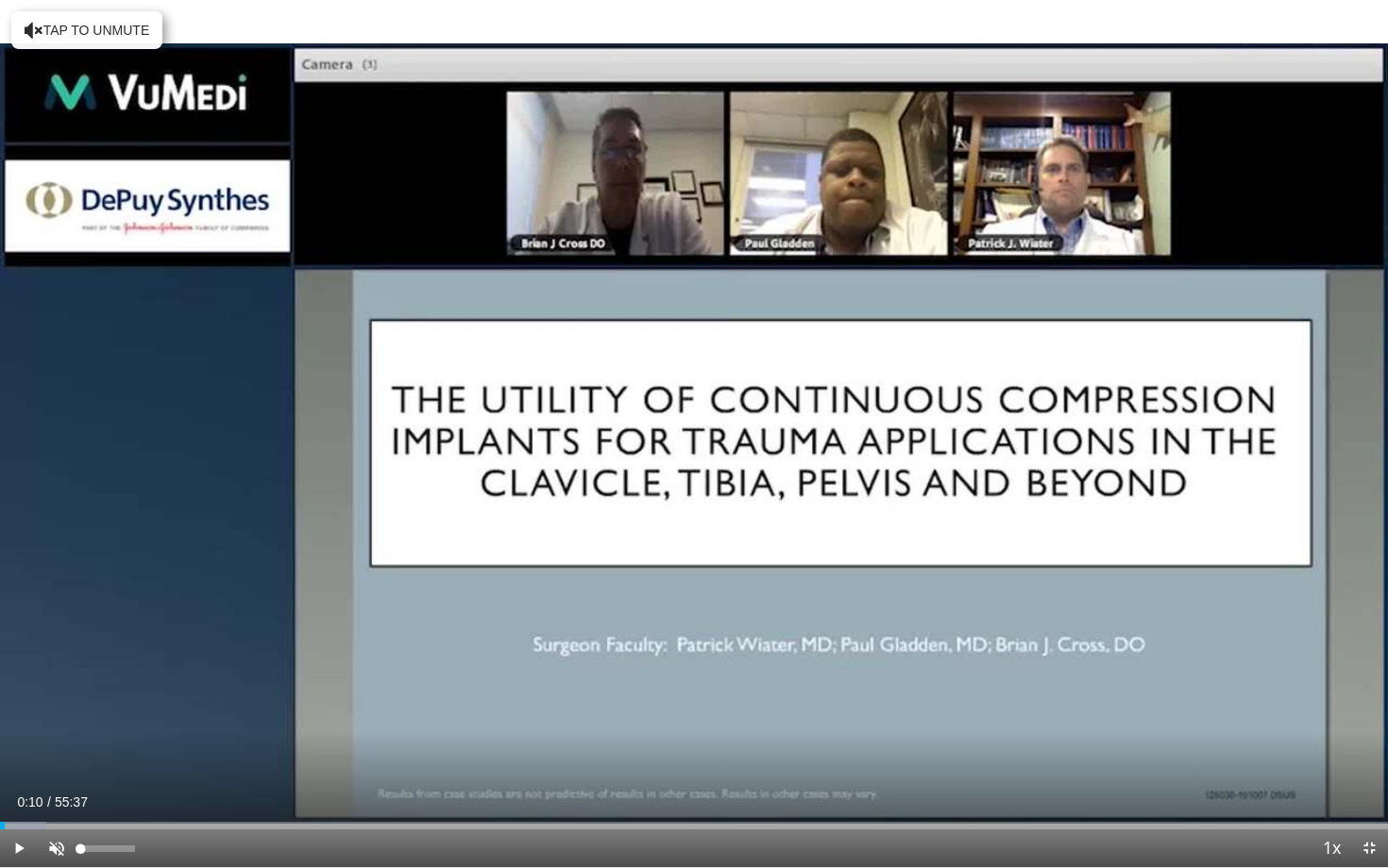
click at [48, 769] on span "Video Player" at bounding box center [56, 848] width 37 height 37
click at [23, 769] on span "Video Player" at bounding box center [19, 848] width 37 height 37
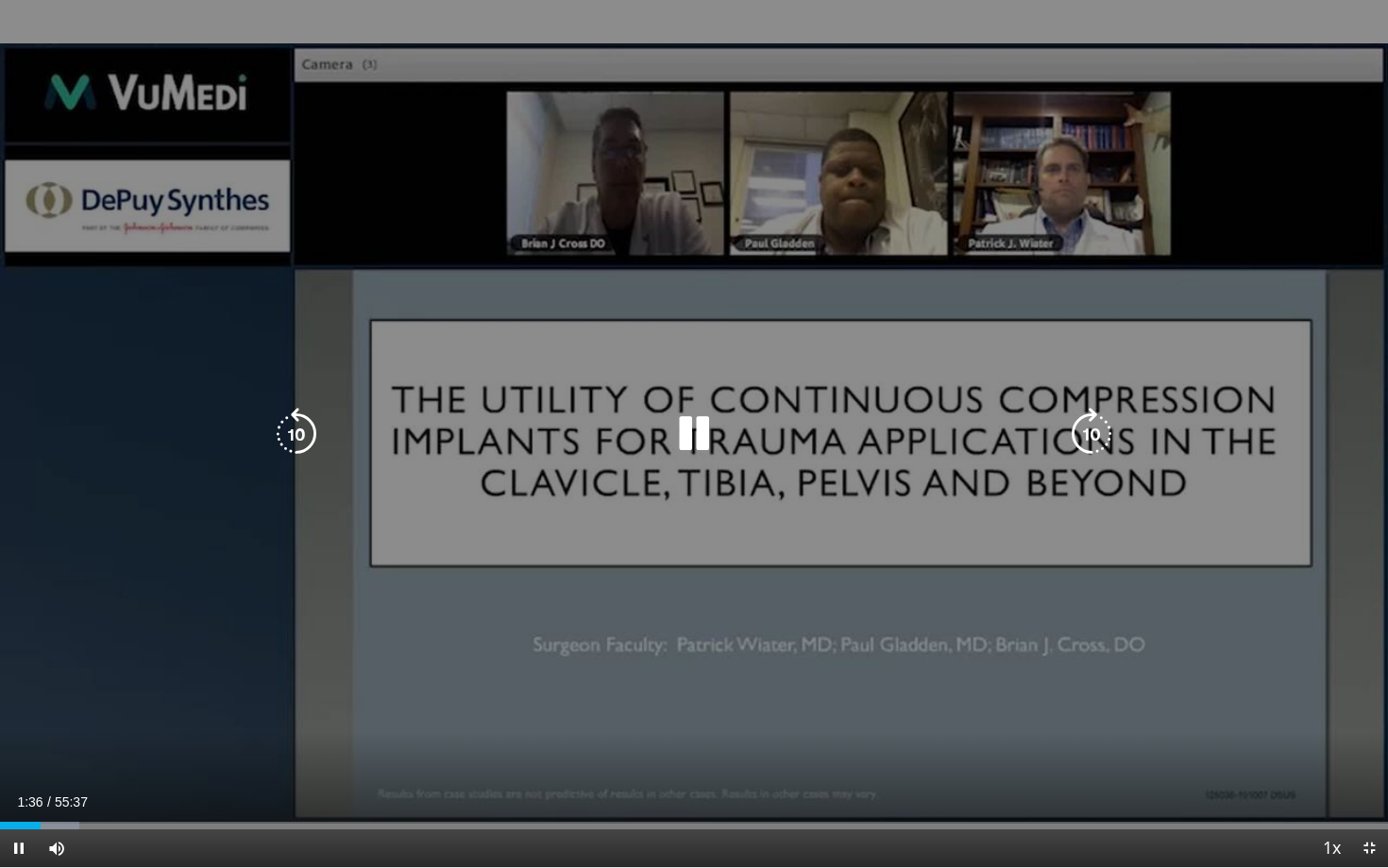
click at [535, 498] on div "10 seconds Tap to unmute" at bounding box center [694, 433] width 1388 height 867
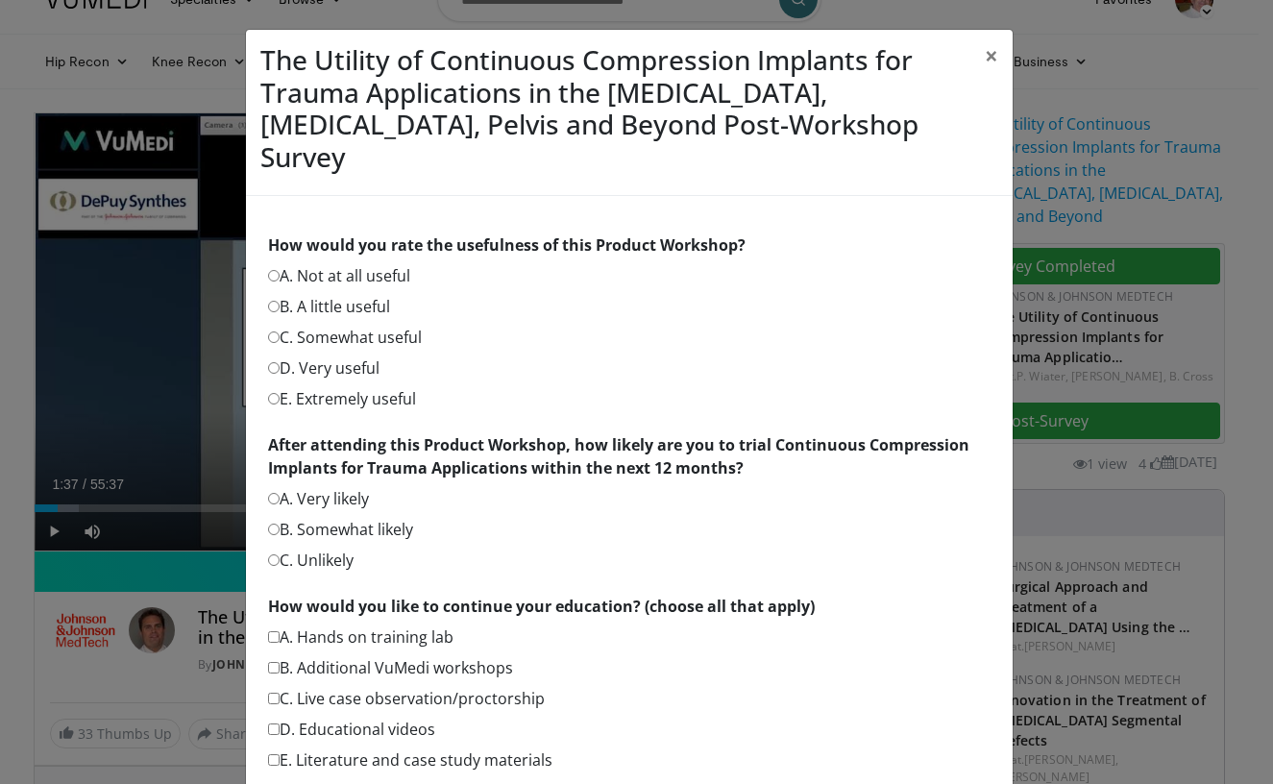
click at [162, 532] on div "The Utility of Continuous Compression Implants for Trauma Applications in the C…" at bounding box center [636, 392] width 1273 height 784
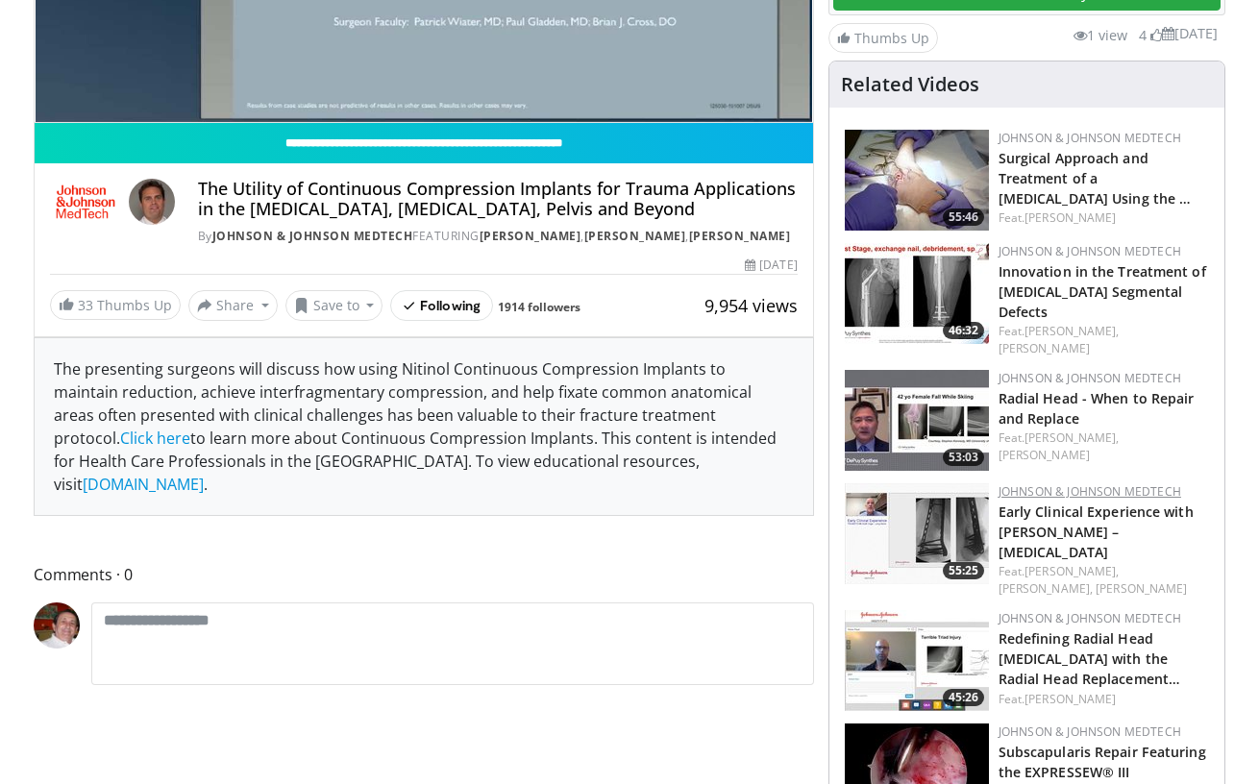
scroll to position [466, 0]
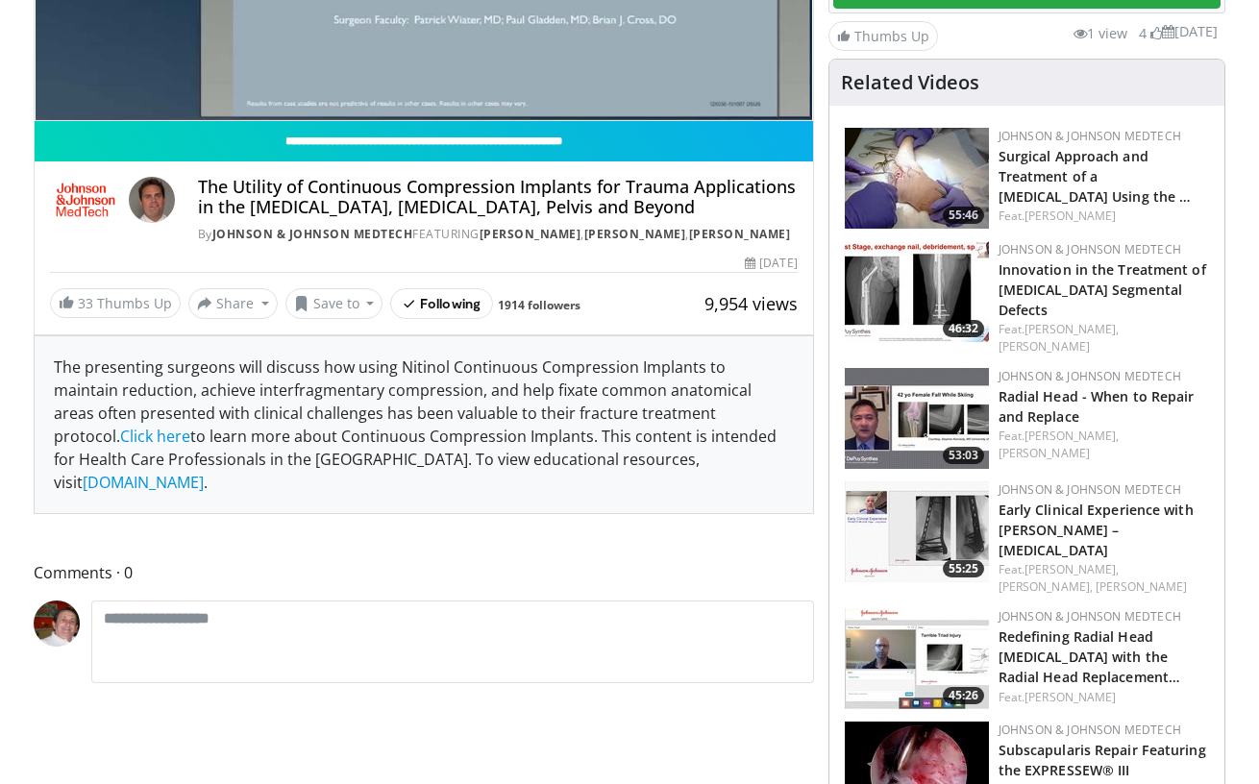
click at [898, 268] on img at bounding box center [917, 291] width 144 height 101
click at [928, 270] on img at bounding box center [917, 291] width 144 height 101
click at [1040, 260] on link "Innovation in the Treatment of [MEDICAL_DATA] Segmental Defects" at bounding box center [1103, 289] width 208 height 59
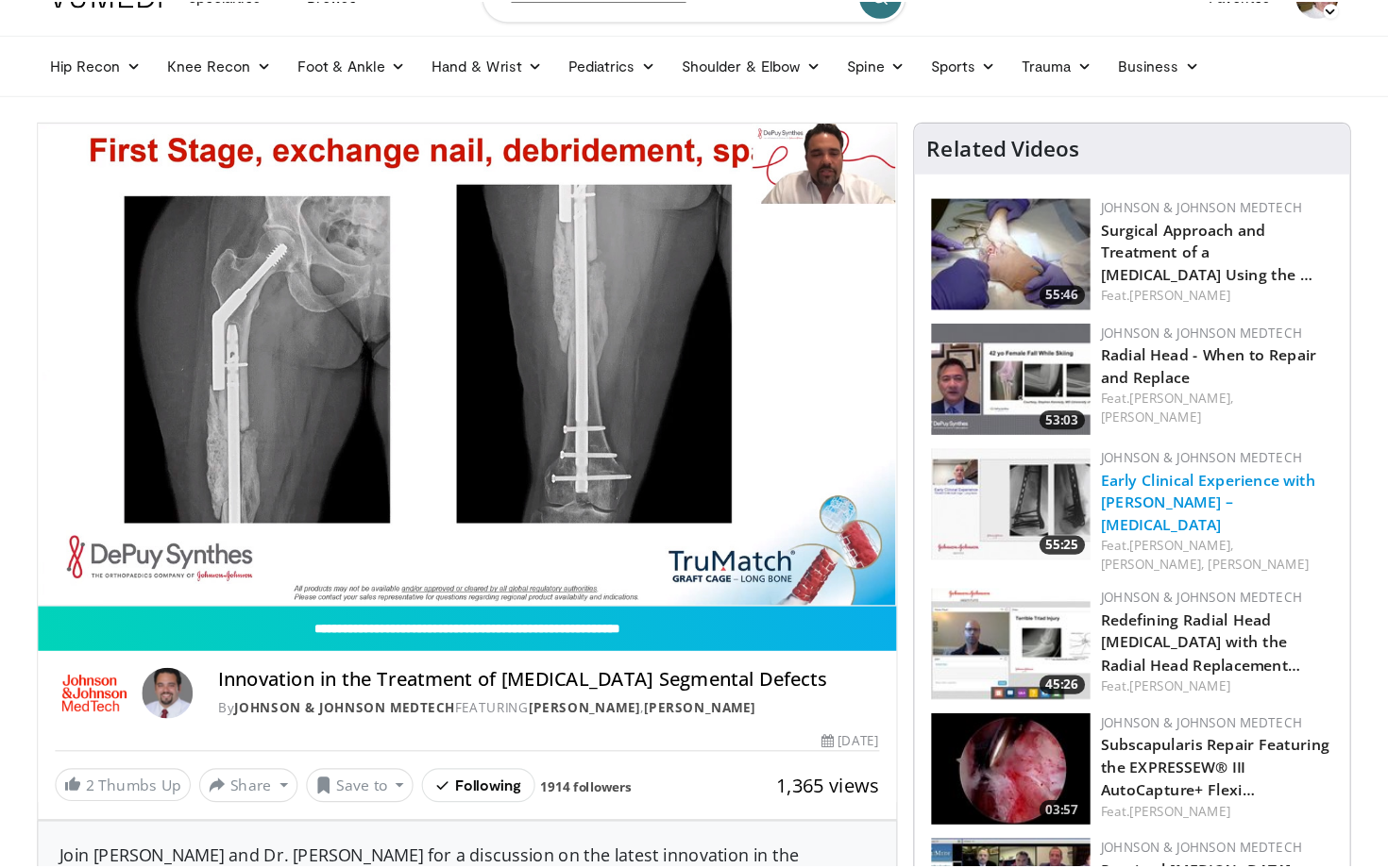
scroll to position [38, 0]
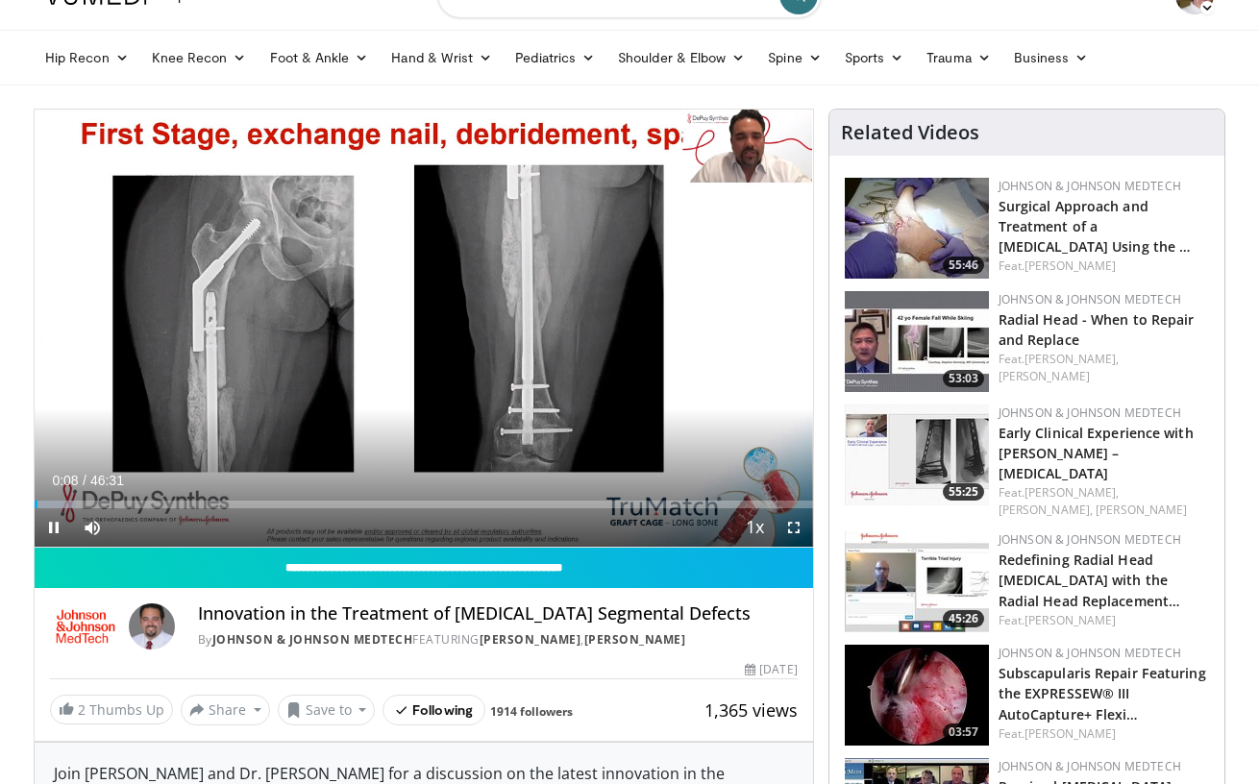
click at [798, 526] on span "Video Player" at bounding box center [794, 527] width 38 height 38
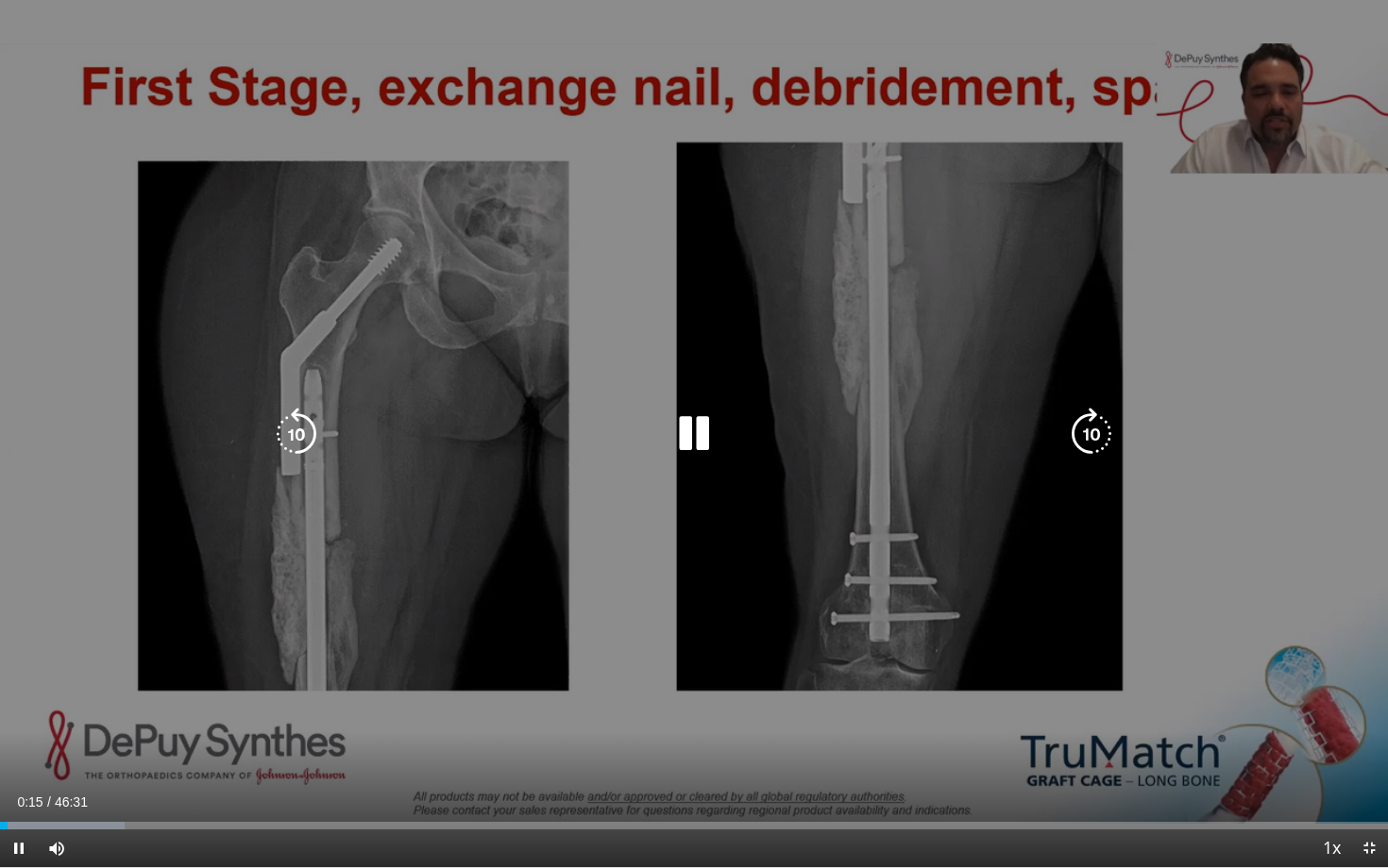
click at [1236, 656] on div "10 seconds Tap to unmute" at bounding box center [694, 433] width 1388 height 867
click at [626, 718] on div "10 seconds Tap to unmute" at bounding box center [694, 433] width 1388 height 867
click at [688, 428] on icon "Video Player" at bounding box center [694, 434] width 53 height 53
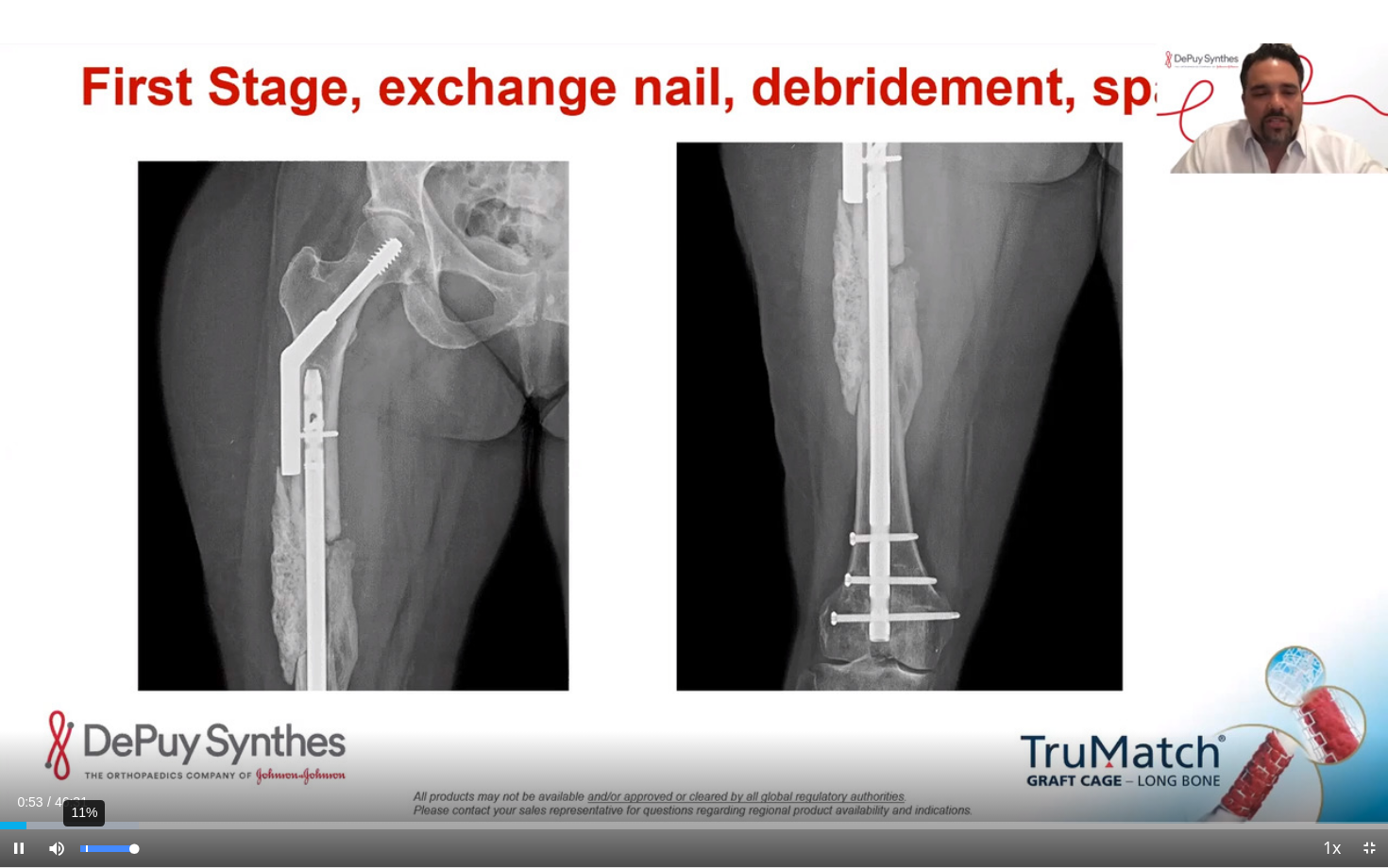
click at [85, 769] on div "11%" at bounding box center [107, 848] width 66 height 37
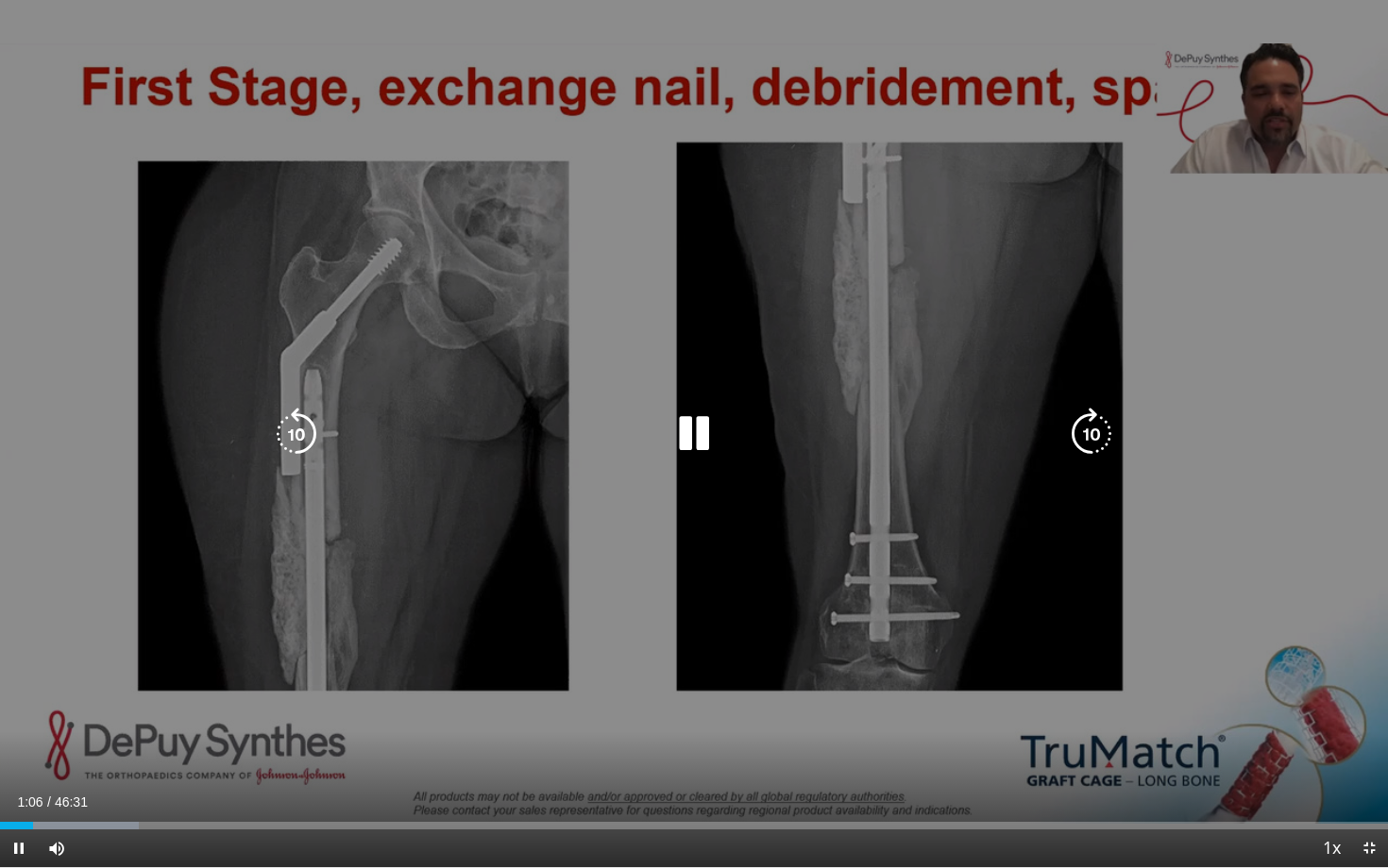
click at [544, 769] on div "10 seconds Tap to unmute" at bounding box center [694, 433] width 1388 height 867
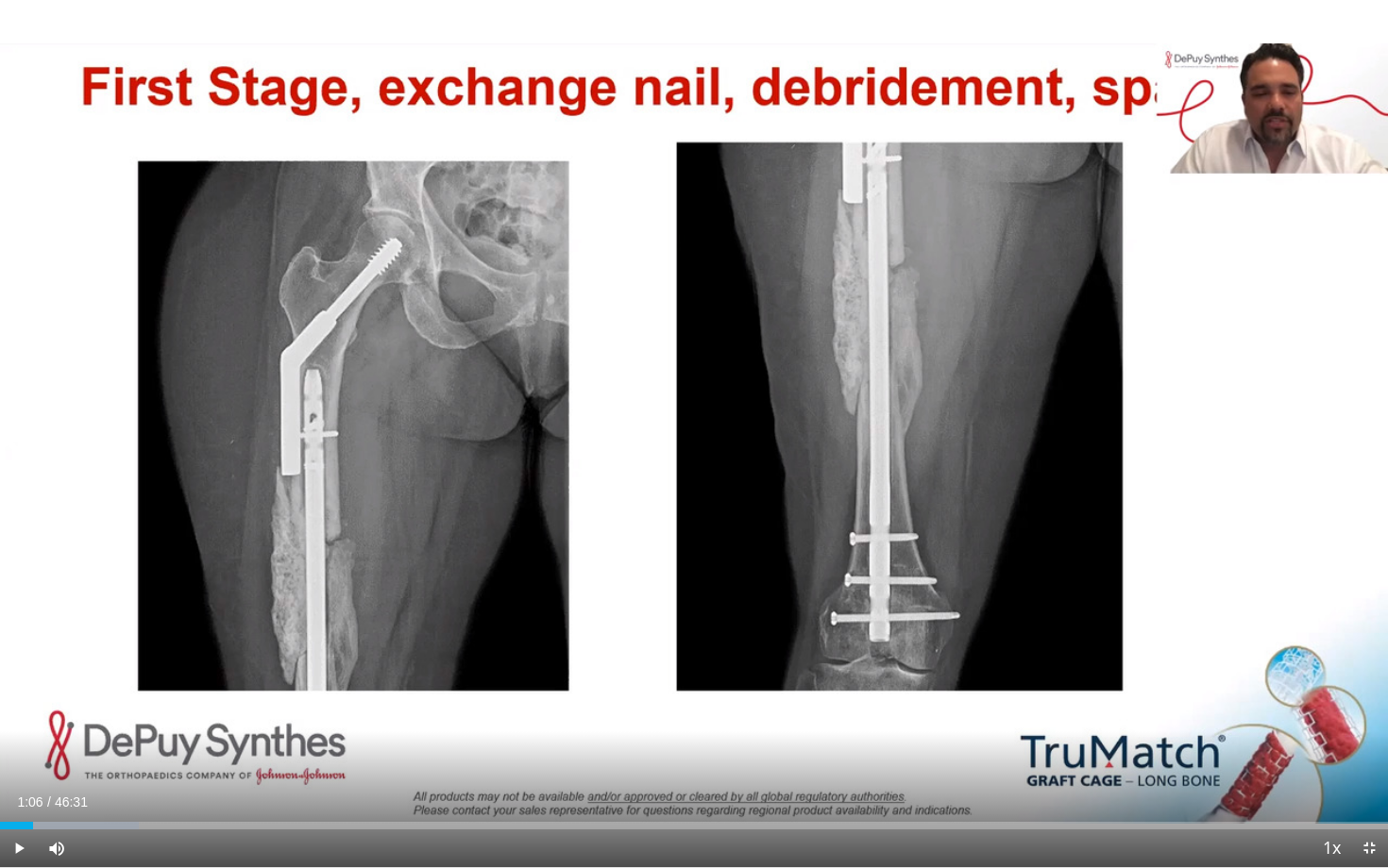
click at [368, 769] on div "Current Time 1:06 / Duration 46:31 Play Skip Backward Skip Forward Mute 26% Loa…" at bounding box center [694, 848] width 1388 height 37
click at [367, 769] on div "Current Time 1:06 / Duration 46:31 Play Skip Backward Skip Forward Mute 26% Loa…" at bounding box center [694, 848] width 1388 height 37
click at [22, 769] on span "Video Player" at bounding box center [19, 848] width 37 height 37
